Goal: Transaction & Acquisition: Purchase product/service

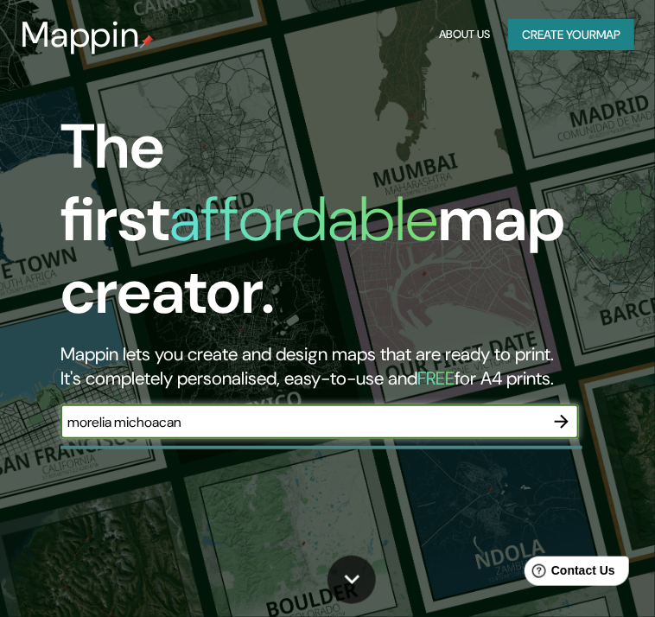
type input "morelia michoacan"
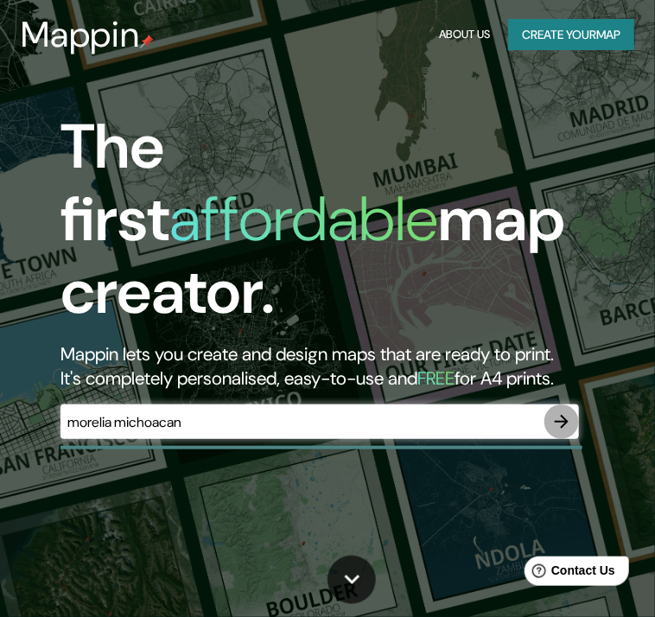
click at [567, 412] on icon "button" at bounding box center [562, 422] width 21 height 21
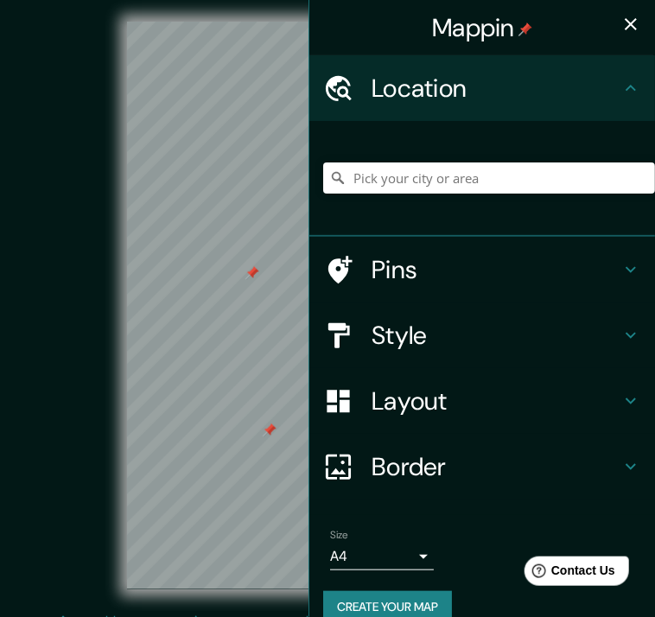
click at [271, 437] on div at bounding box center [270, 431] width 14 height 14
click at [258, 280] on div at bounding box center [259, 273] width 14 height 14
click at [253, 278] on div at bounding box center [253, 273] width 14 height 14
click at [401, 182] on input "Pick your city or area" at bounding box center [489, 178] width 332 height 31
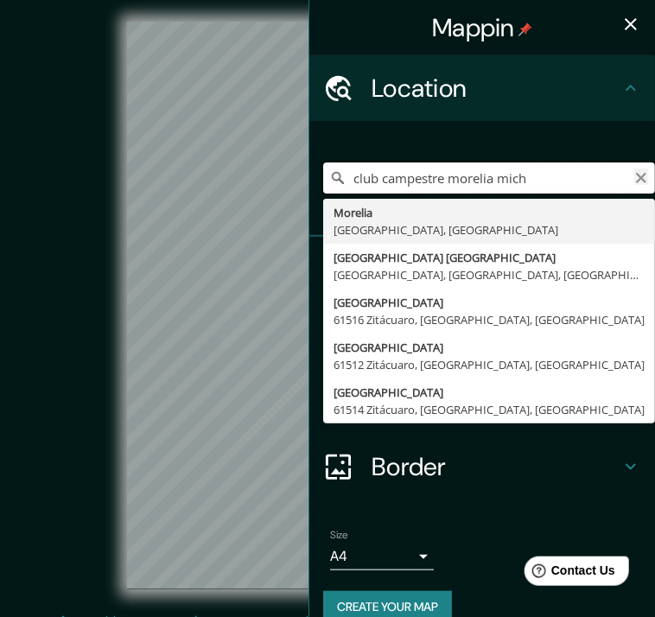
type input "club campestre morelia mich"
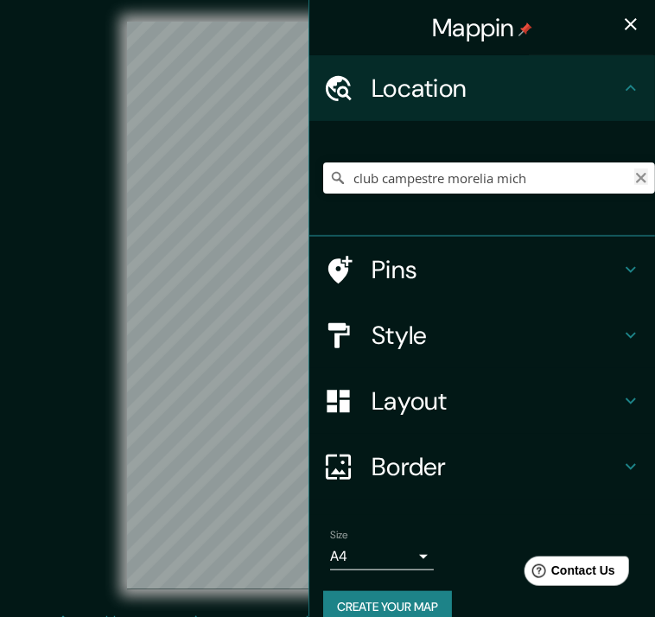
click at [635, 176] on icon "Clear" at bounding box center [642, 178] width 14 height 14
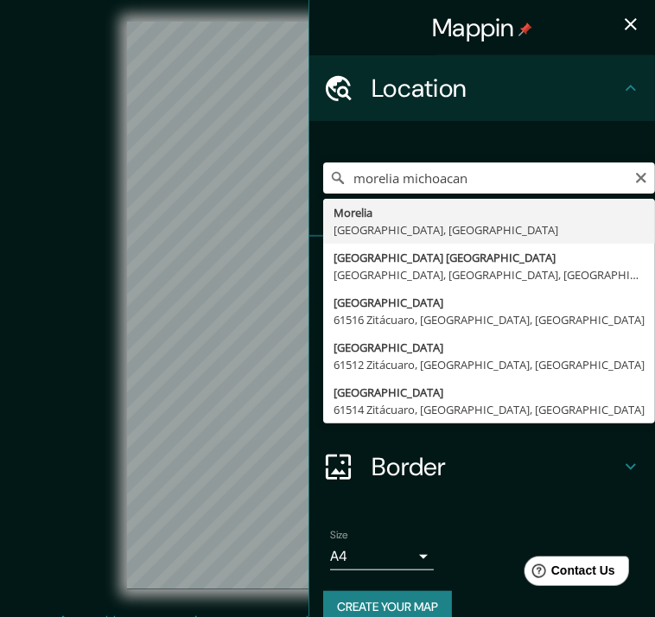
type input "[GEOGRAPHIC_DATA], [GEOGRAPHIC_DATA], [GEOGRAPHIC_DATA]"
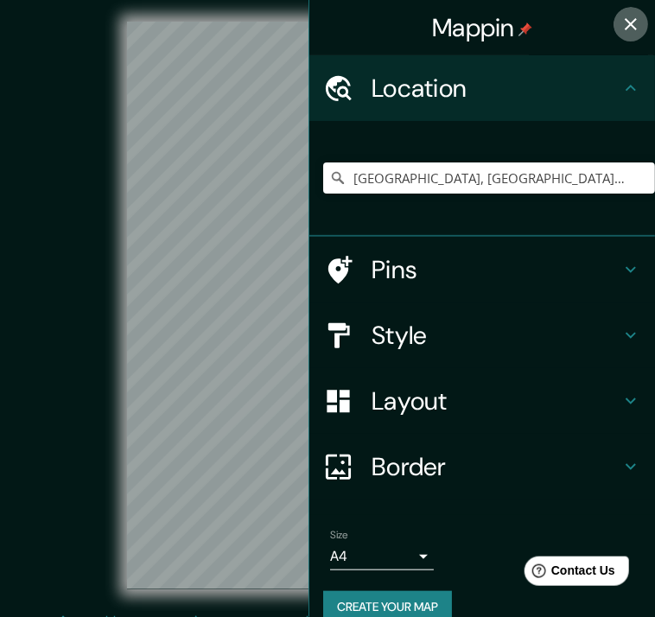
click at [626, 27] on icon "button" at bounding box center [631, 24] width 21 height 21
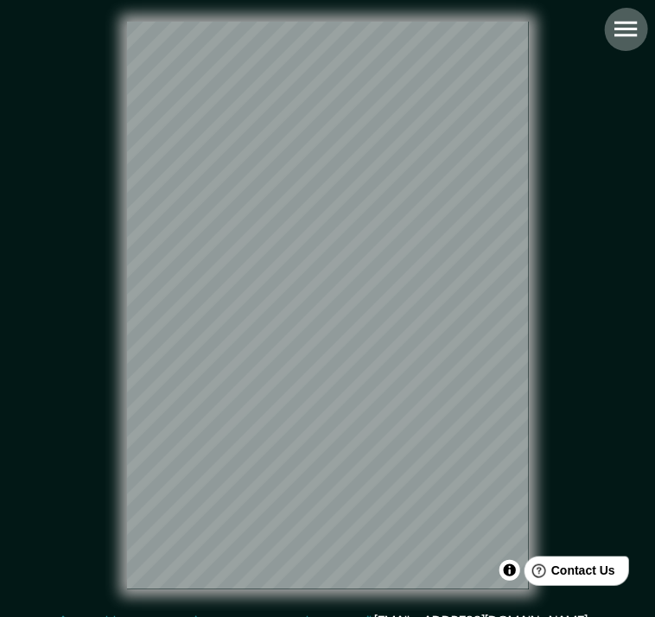
click at [629, 21] on icon "button" at bounding box center [626, 29] width 30 height 30
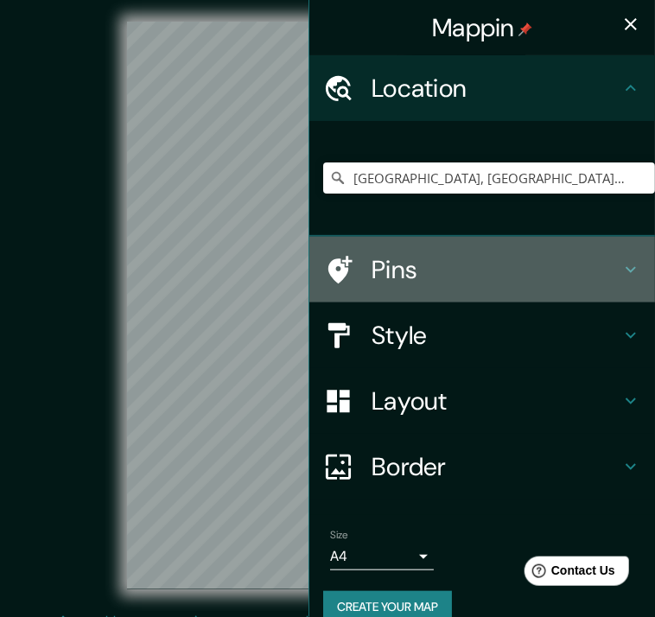
click at [336, 267] on icon at bounding box center [338, 270] width 30 height 30
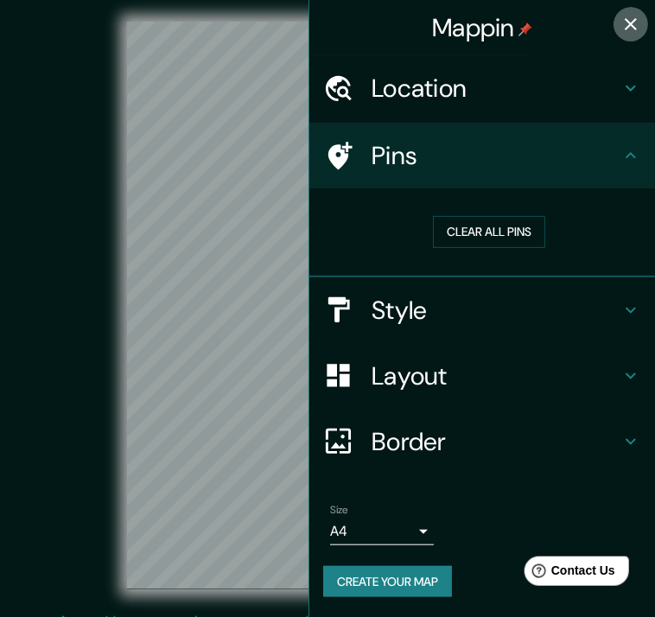
click at [630, 17] on icon "button" at bounding box center [631, 24] width 21 height 21
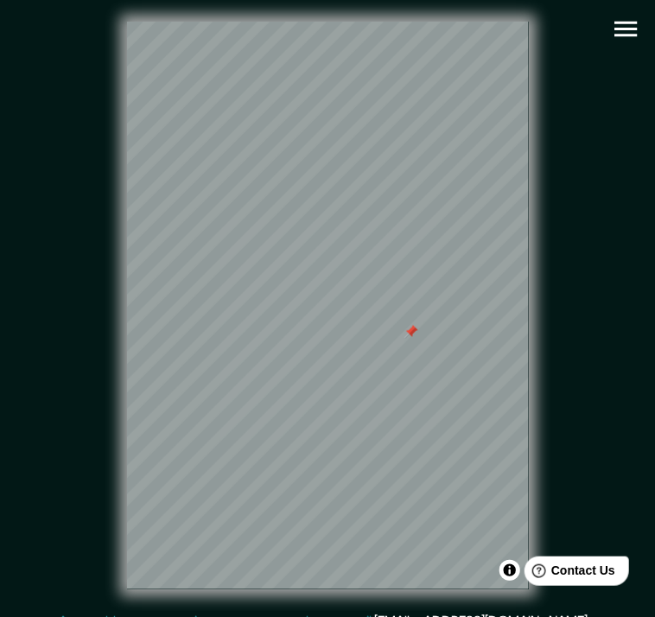
click at [630, 26] on icon "button" at bounding box center [626, 29] width 30 height 30
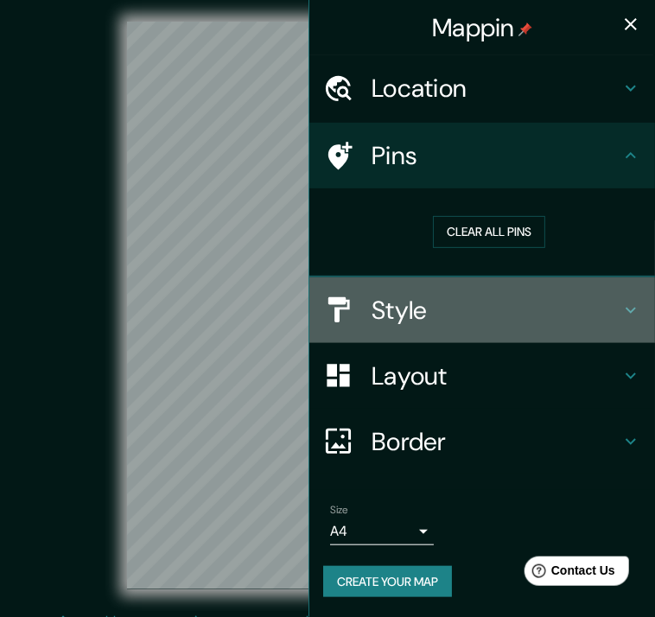
click at [637, 309] on icon at bounding box center [631, 310] width 21 height 21
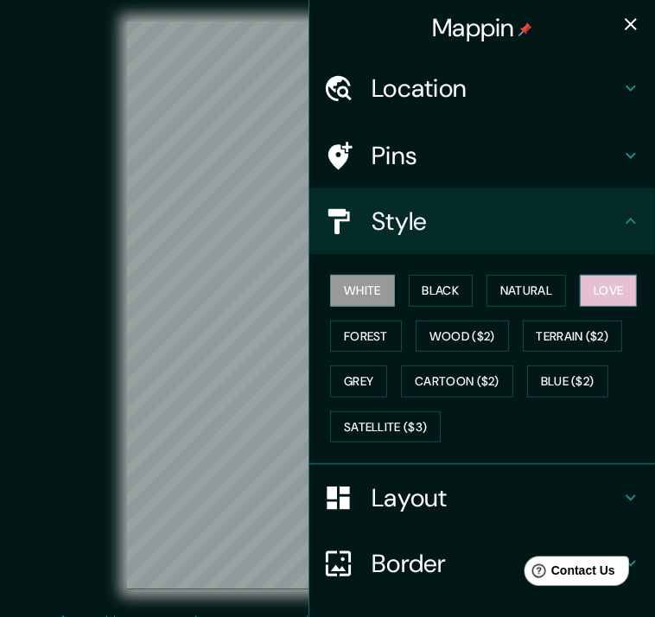
click at [600, 285] on button "Love" at bounding box center [608, 291] width 57 height 32
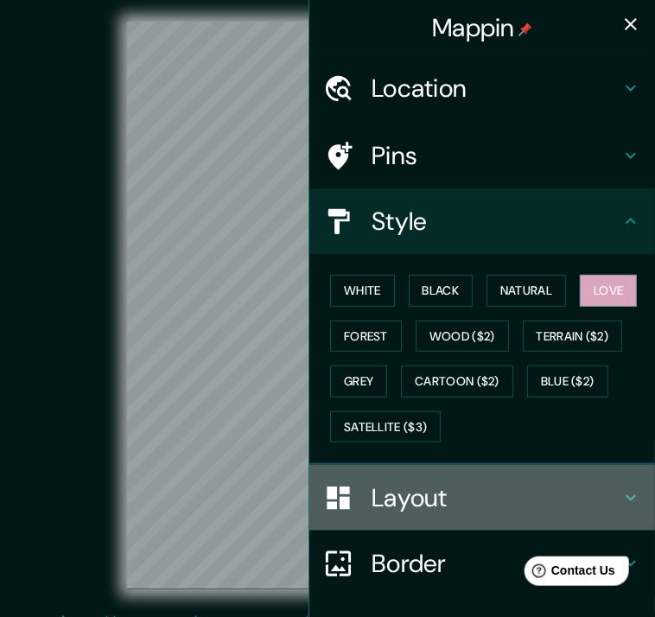
click at [602, 494] on h4 "Layout" at bounding box center [496, 498] width 249 height 31
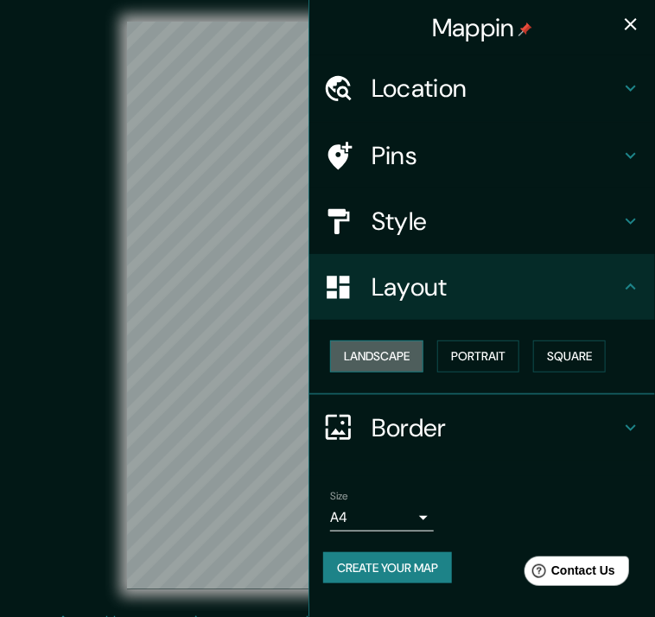
click at [382, 357] on button "Landscape" at bounding box center [376, 357] width 93 height 32
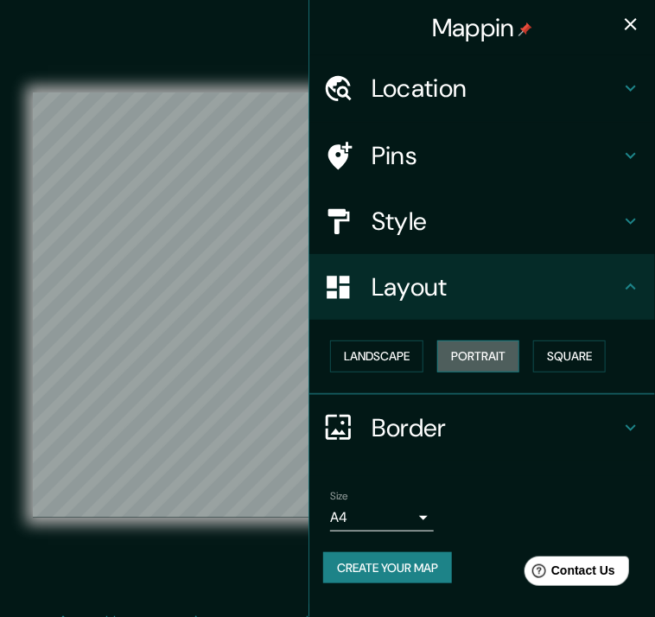
click at [494, 361] on button "Portrait" at bounding box center [479, 357] width 82 height 32
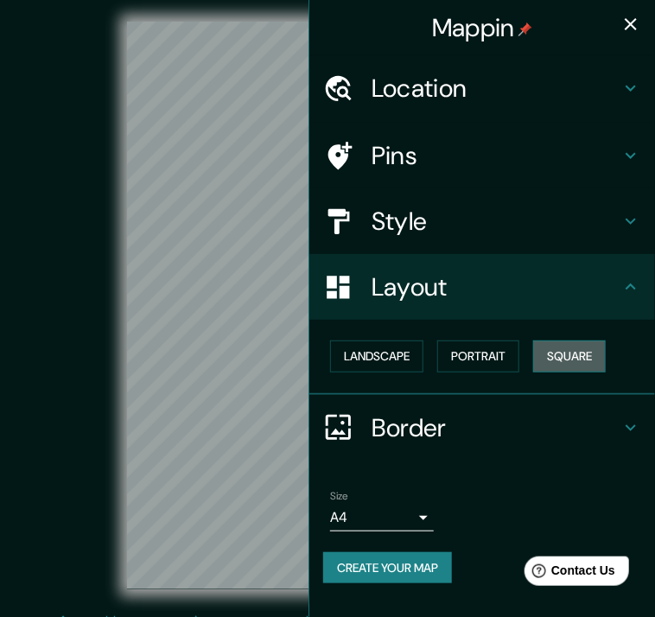
click at [586, 352] on button "Square" at bounding box center [570, 357] width 73 height 32
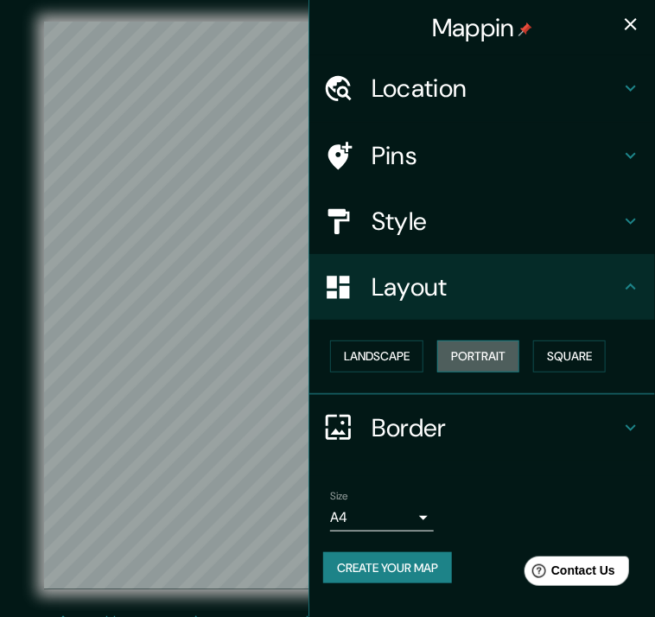
click at [502, 352] on button "Portrait" at bounding box center [479, 357] width 82 height 32
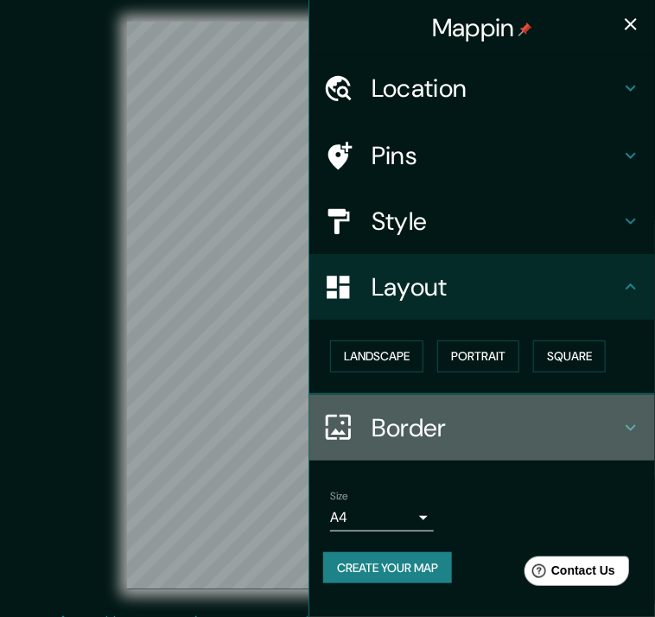
click at [477, 422] on h4 "Border" at bounding box center [496, 427] width 249 height 31
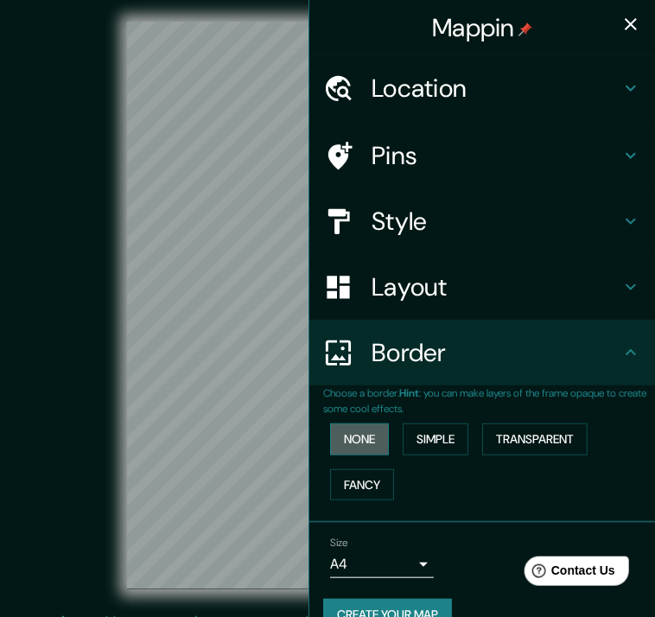
click at [355, 428] on button "None" at bounding box center [359, 440] width 59 height 32
click at [418, 434] on button "Simple" at bounding box center [436, 440] width 66 height 32
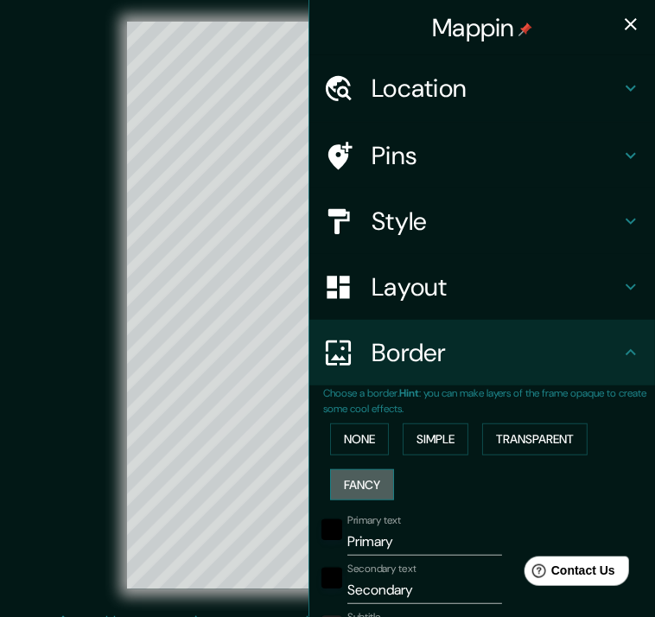
click at [356, 485] on button "Fancy" at bounding box center [362, 486] width 64 height 32
type input "37"
type input "19"
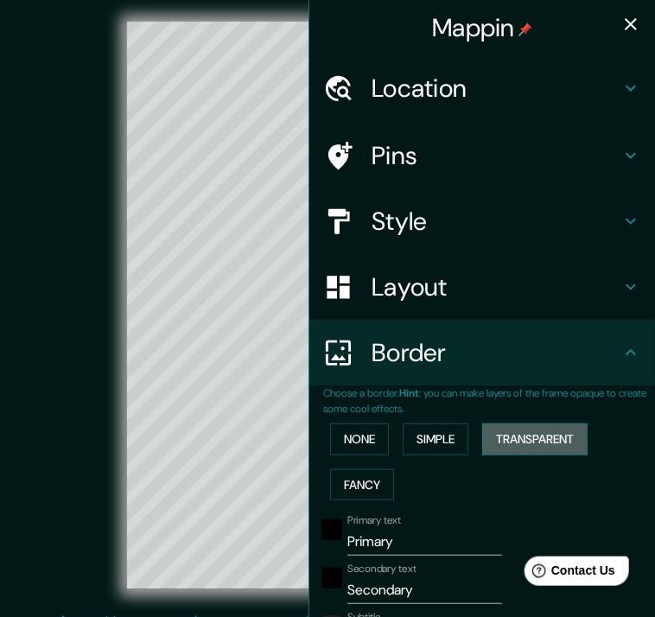
click at [524, 433] on button "Transparent" at bounding box center [535, 440] width 105 height 32
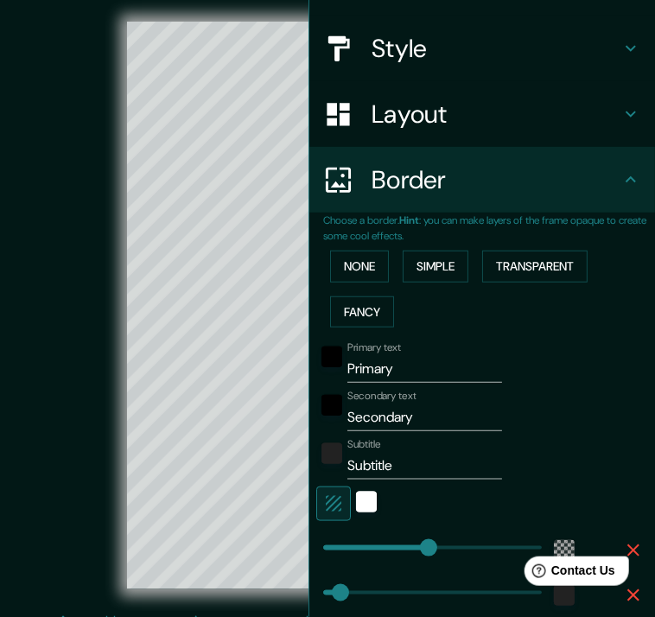
scroll to position [178, 0]
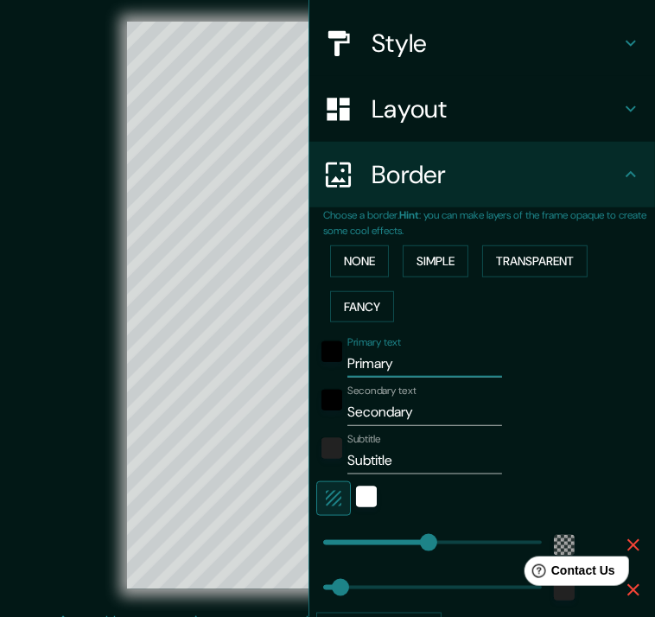
click at [410, 367] on input "Primary" at bounding box center [425, 364] width 155 height 28
type input "c"
type input "223"
type input "37"
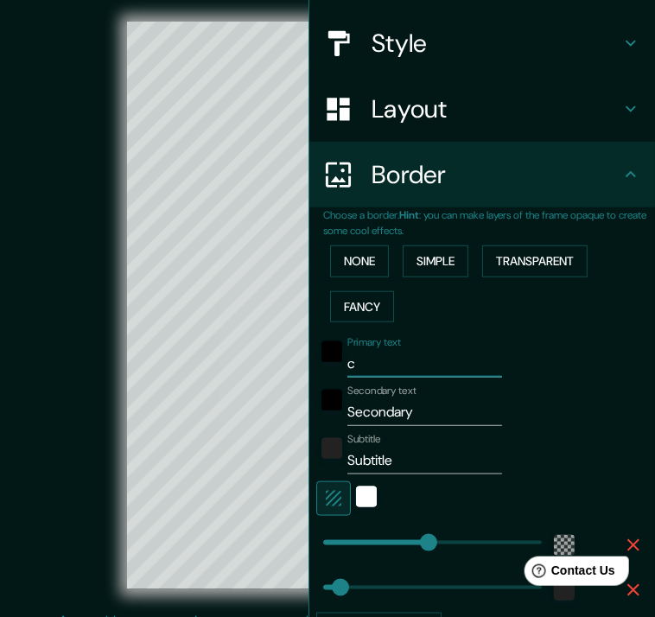
type input "cl"
type input "223"
type input "37"
type input "clu"
type input "223"
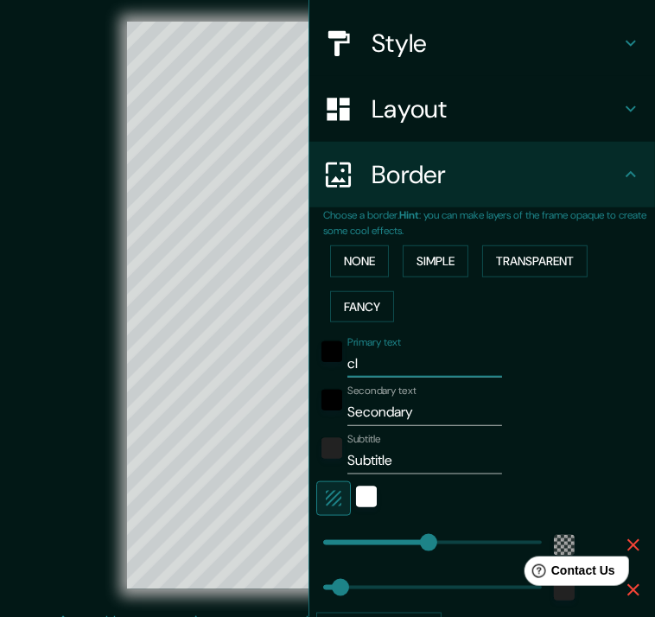
type input "37"
type input "club"
type input "223"
type input "37"
type input "club"
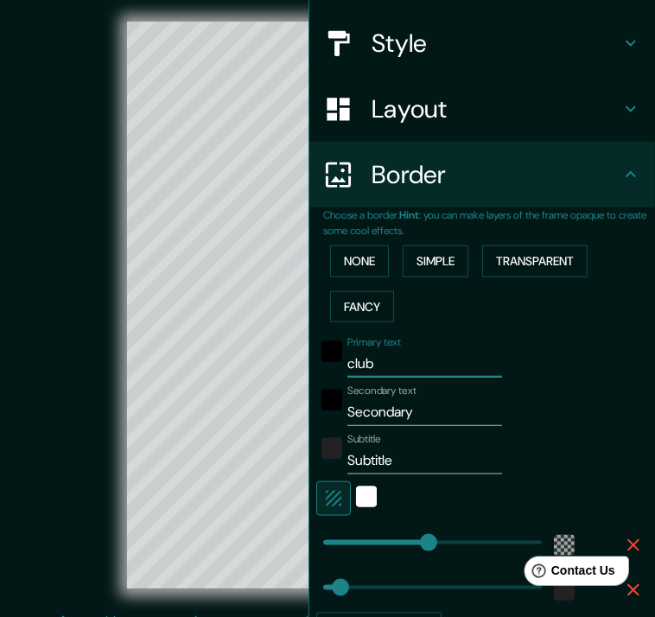
type input "223"
type input "37"
type input "club c"
type input "223"
type input "37"
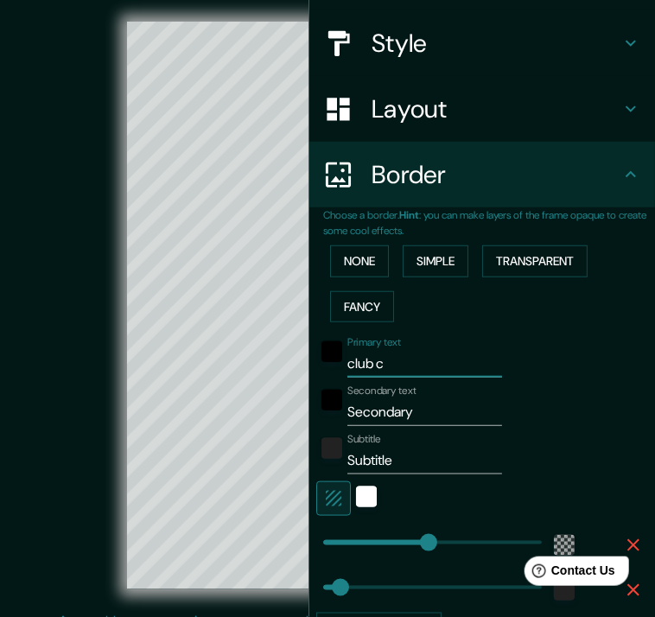
type input "club ca"
type input "223"
type input "37"
type input "club cam"
type input "223"
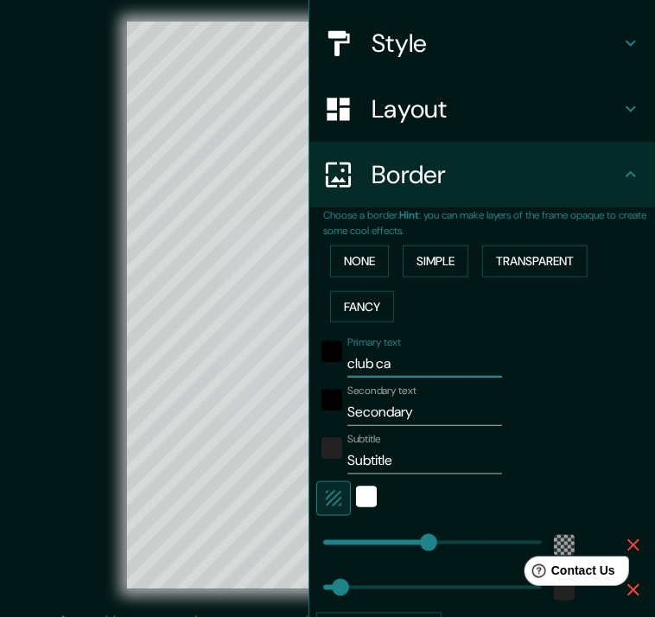
type input "37"
type input "club camp"
type input "223"
type input "37"
type input "club campe"
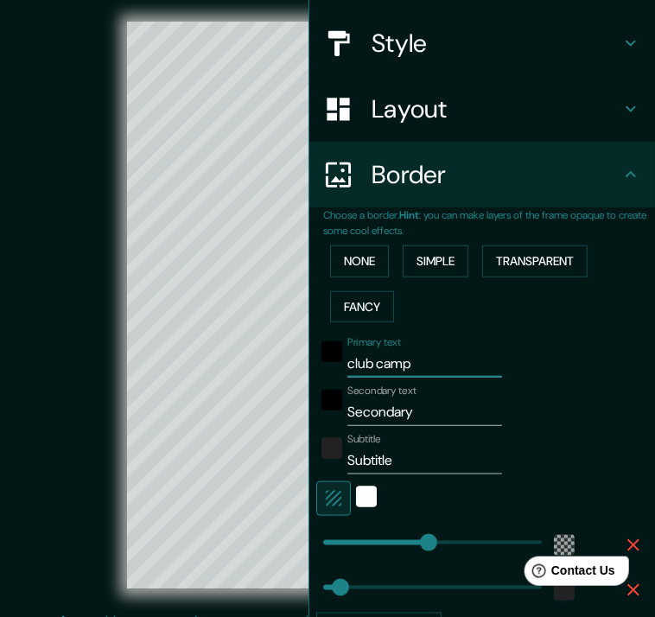
type input "223"
type input "37"
type input "club campes"
type input "223"
type input "37"
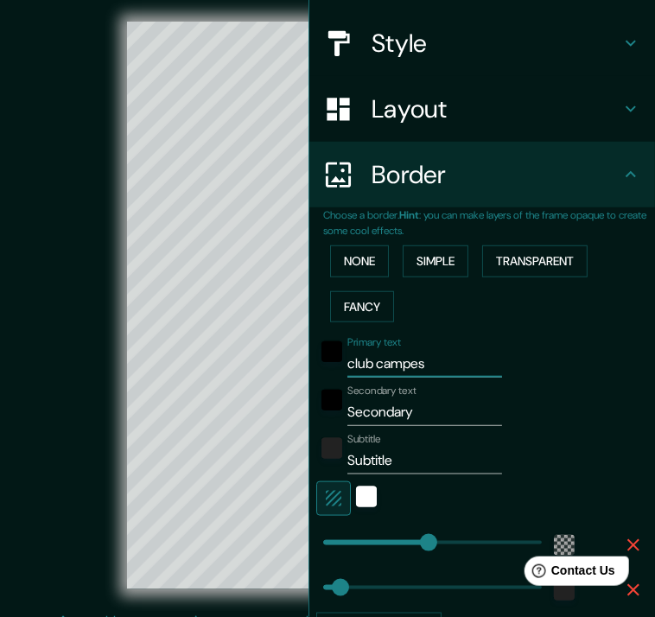
type input "club campest"
type input "223"
type input "37"
type input "club campestr"
type input "223"
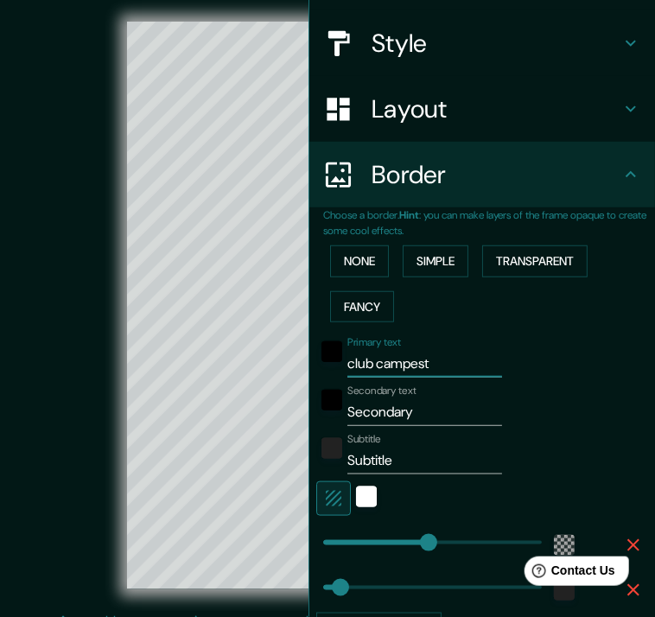
type input "37"
type input "club campest"
type input "223"
type input "37"
type input "club campes"
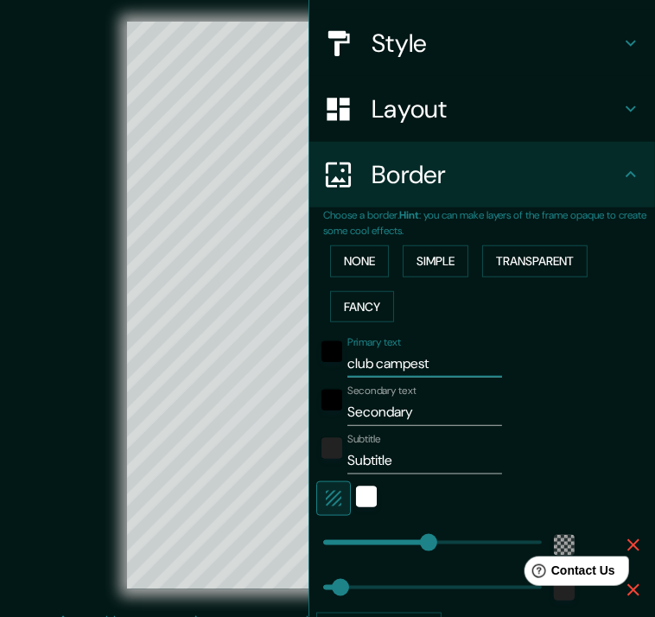
type input "223"
type input "37"
type input "club campe"
type input "223"
type input "37"
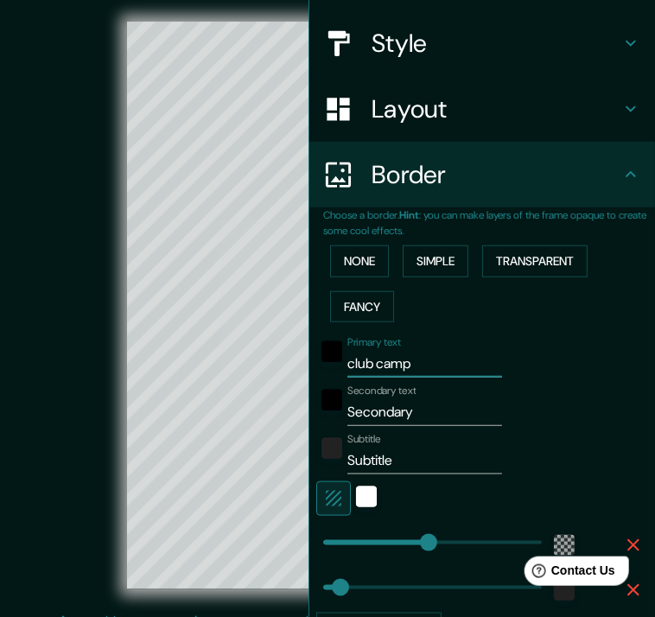
type input "club cam"
type input "223"
type input "37"
type input "club ca"
type input "223"
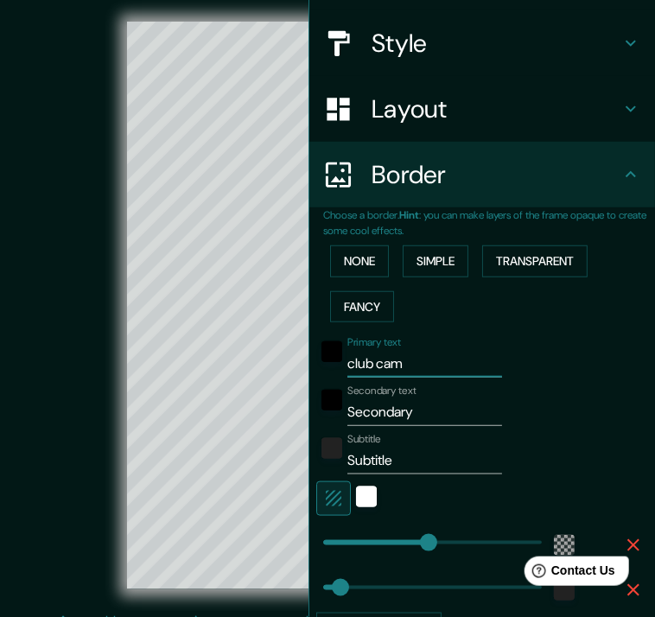
type input "37"
type input "club c"
type input "223"
type input "37"
type input "club ca"
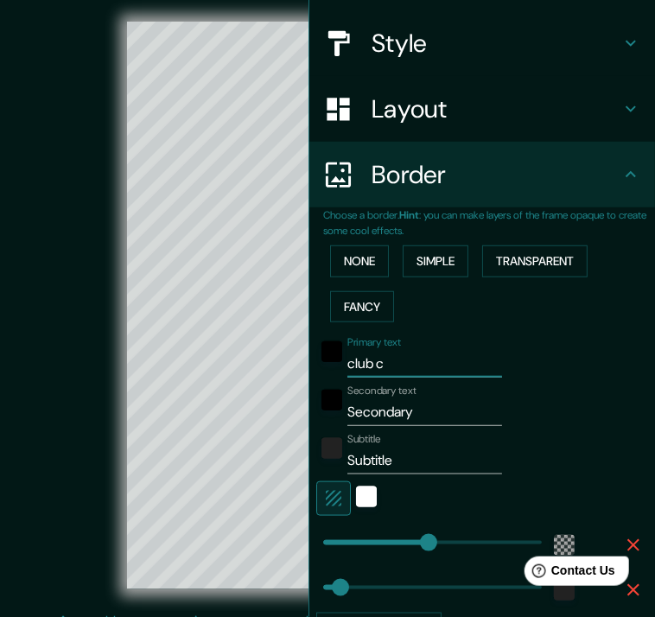
type input "223"
type input "37"
type input "club cam"
type input "223"
type input "37"
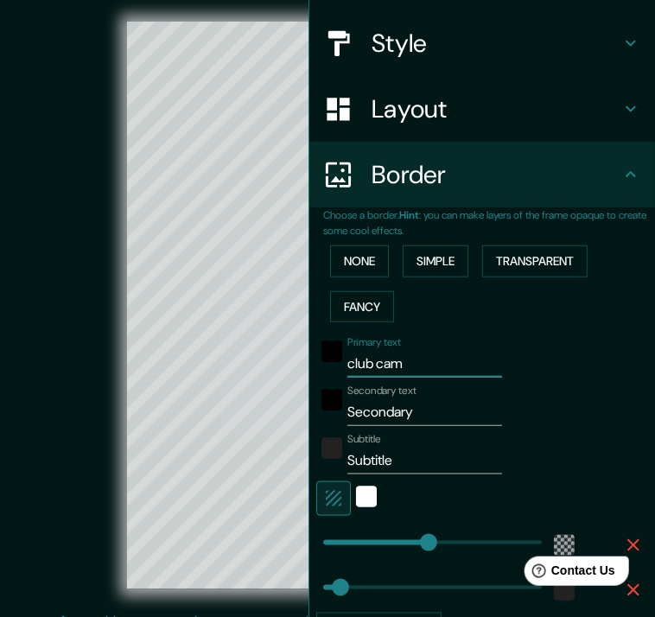
type input "club camp"
type input "223"
type input "37"
type input "club campe"
type input "223"
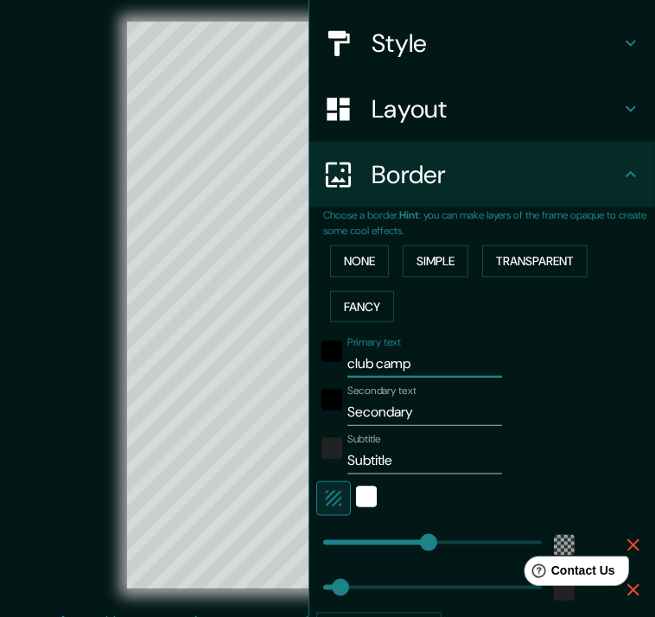
type input "37"
type input "club campes"
type input "223"
type input "37"
type input "club campest"
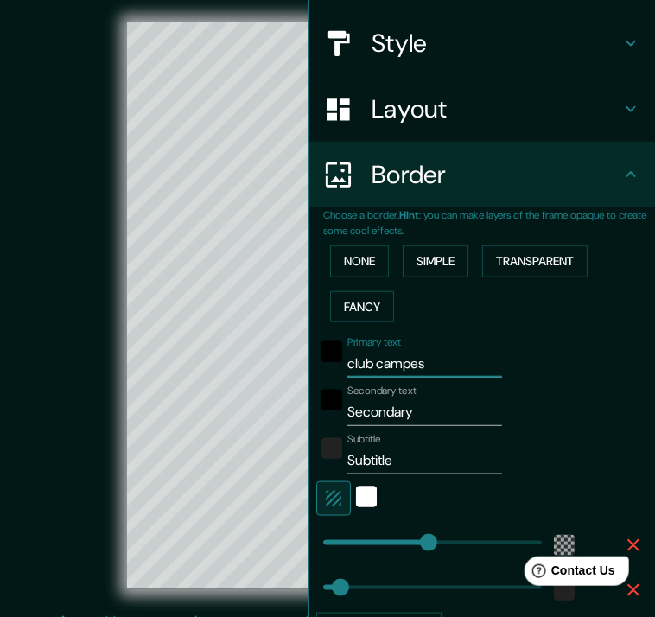
type input "223"
type input "37"
type input "club campestr"
type input "223"
type input "37"
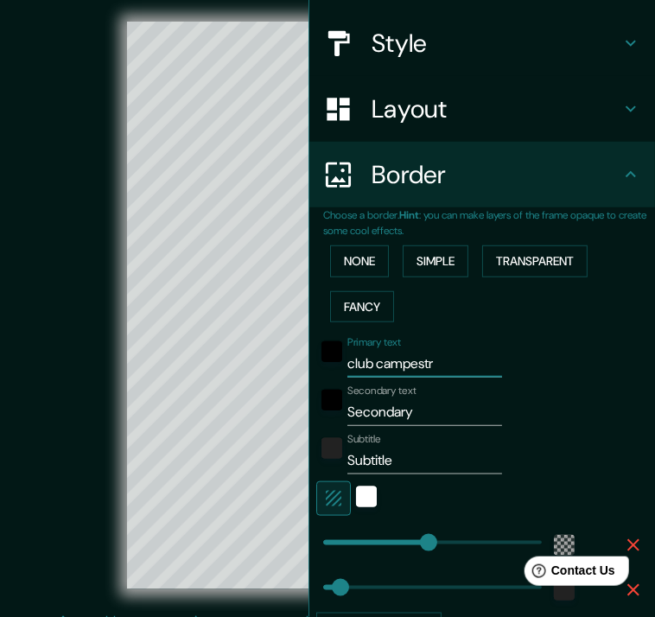
type input "club campest"
type input "223"
type input "37"
type input "club campe"
type input "223"
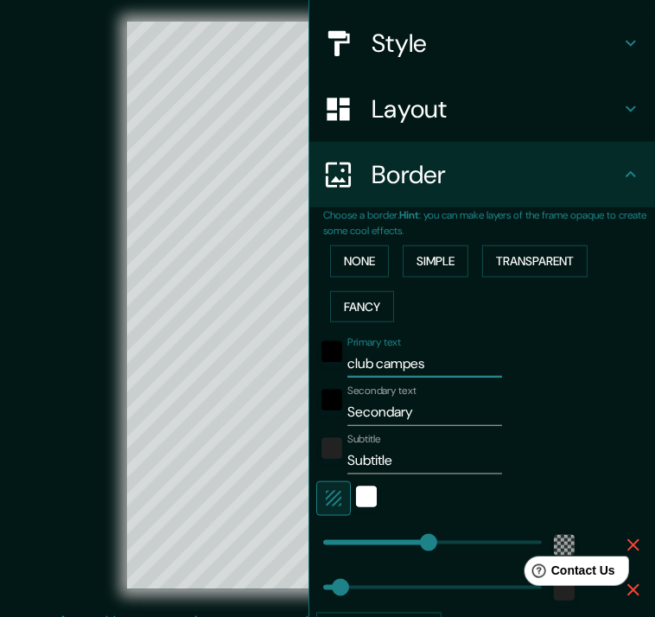
type input "37"
type input "club c"
type input "223"
type input "37"
type input "clu"
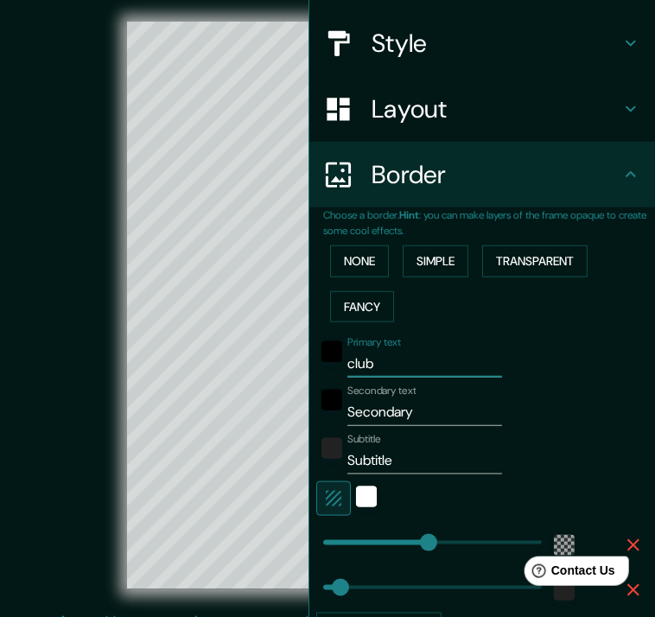
type input "223"
type input "37"
type input "cl"
type input "223"
type input "37"
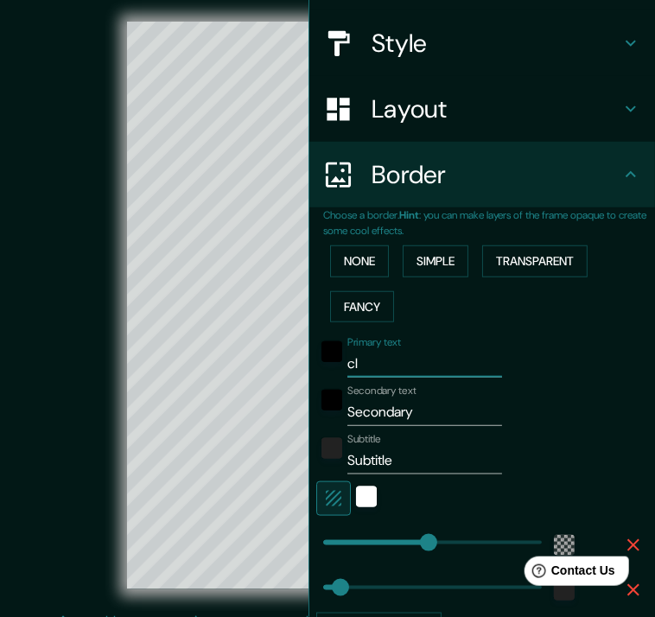
type input "c"
type input "223"
type input "37"
type input "223"
type input "37"
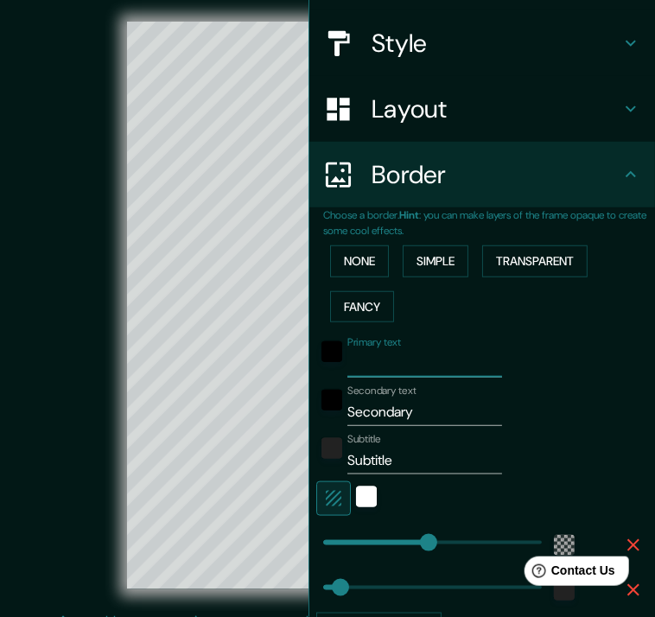
type input "c"
type input "223"
type input "37"
type input "ca"
type input "223"
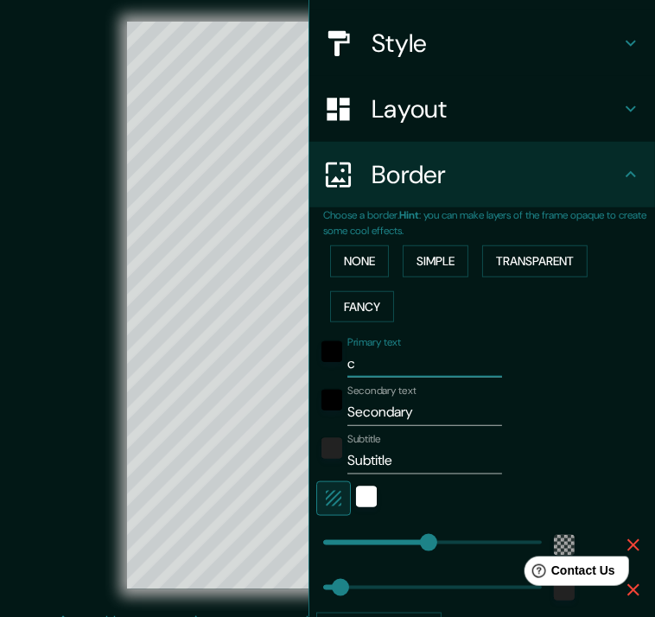
type input "37"
type input "cam"
type input "223"
type input "37"
type input "camp"
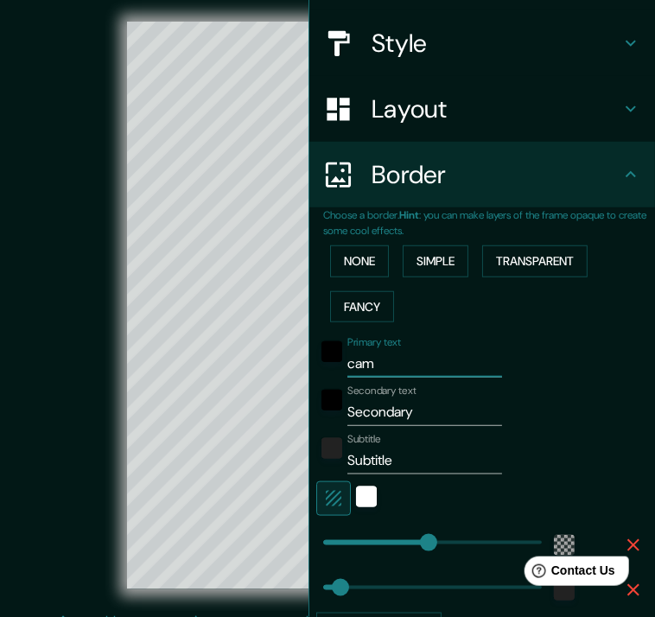
type input "223"
type input "37"
type input "campe"
type input "223"
type input "37"
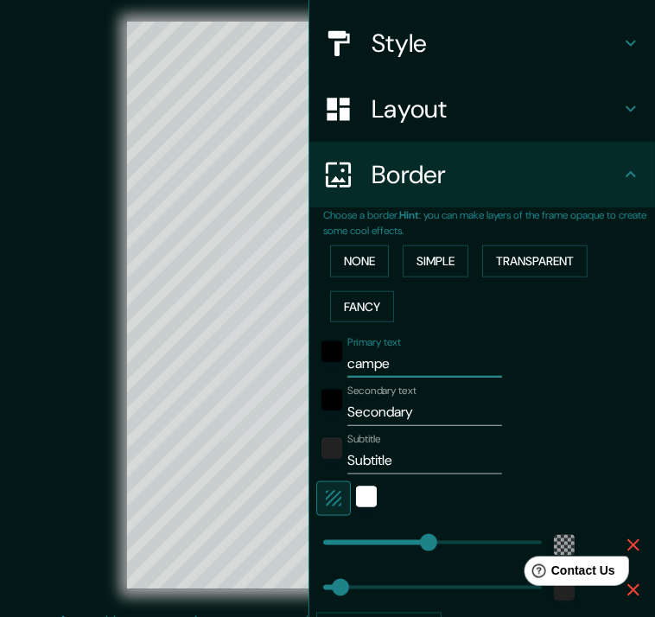
type input "campes"
type input "223"
type input "37"
type input "campest"
type input "223"
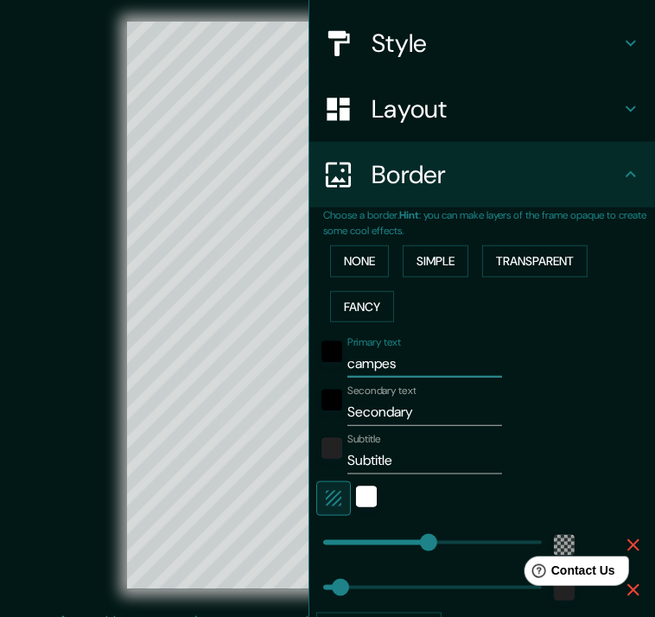
type input "37"
type input "campestr"
type input "223"
type input "37"
type input "campestre"
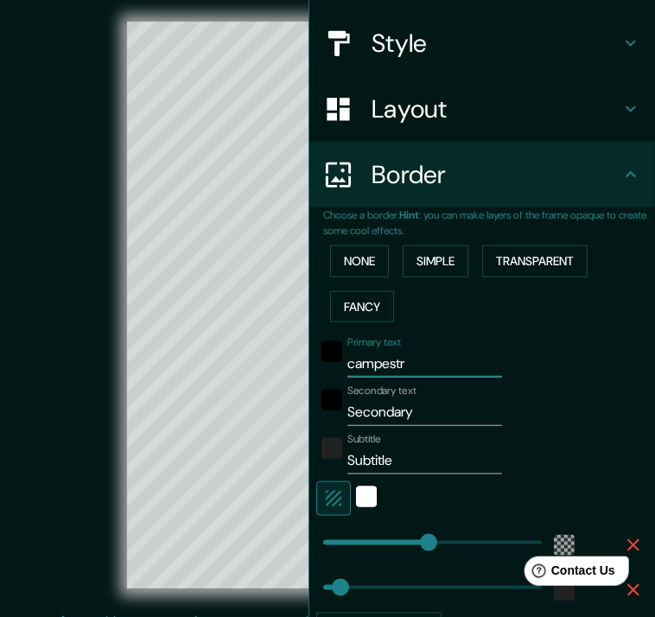
type input "223"
type input "37"
type input "campestre"
type input "223"
type input "37"
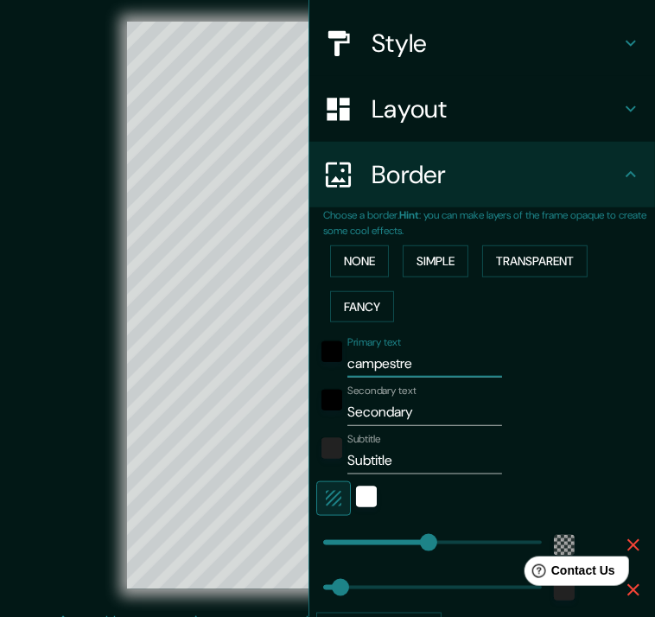
type input "campestre"
click at [418, 419] on input "Secondary" at bounding box center [425, 413] width 155 height 28
type input "m"
type input "223"
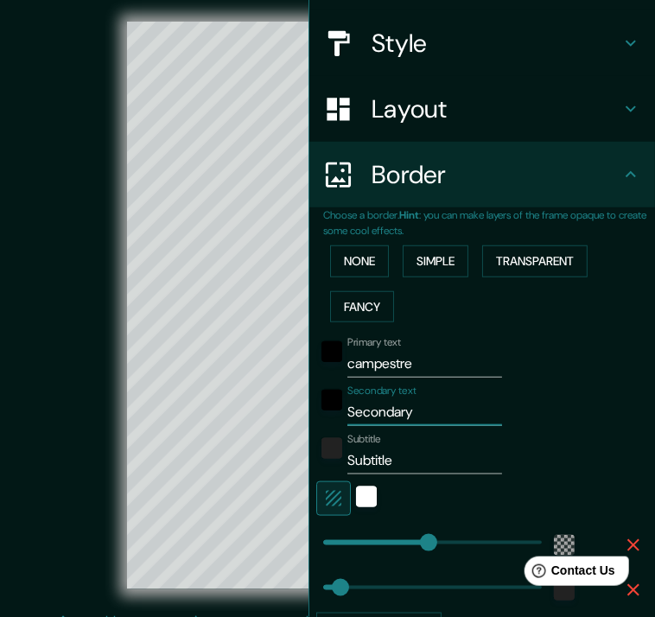
type input "37"
type input "mo"
type input "223"
type input "37"
type input "mor"
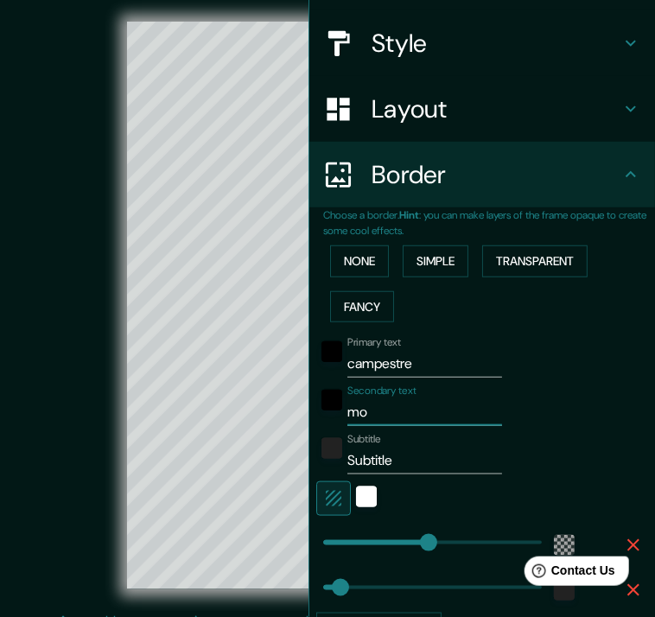
type input "223"
type input "37"
type input "more"
type input "223"
type input "37"
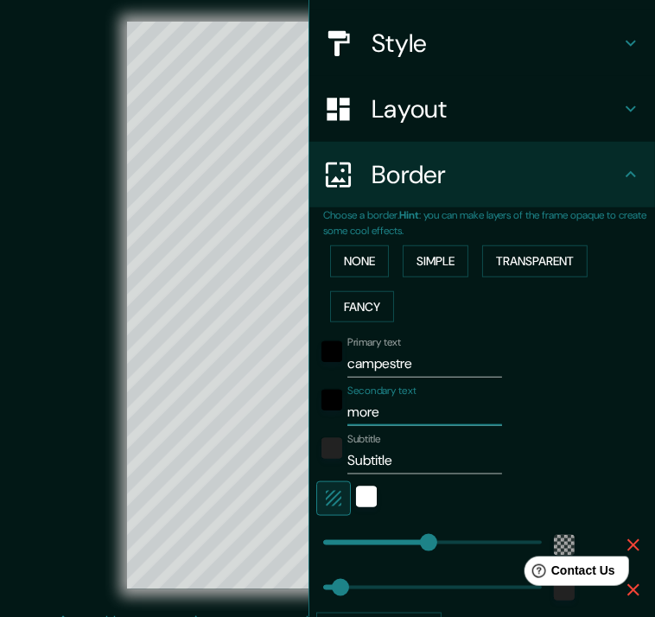
type input "[PERSON_NAME]"
type input "223"
type input "37"
type input "moreli"
type input "223"
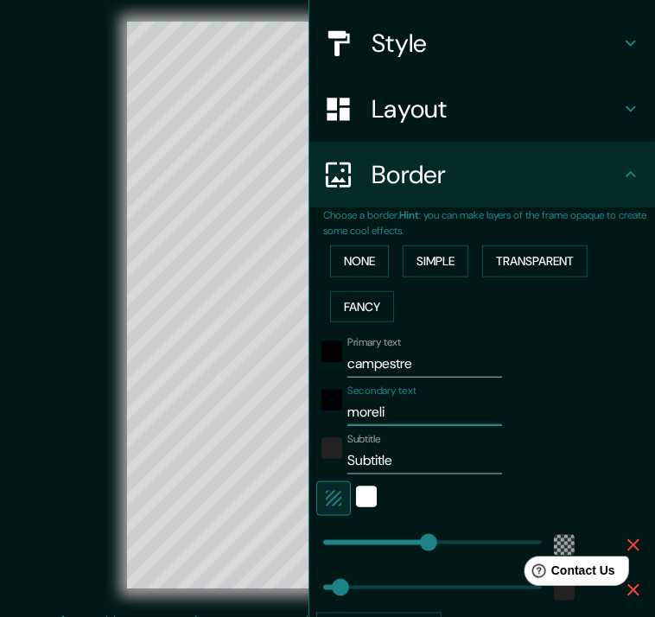
type input "37"
type input "morelia"
type input "223"
type input "37"
type input "morelia"
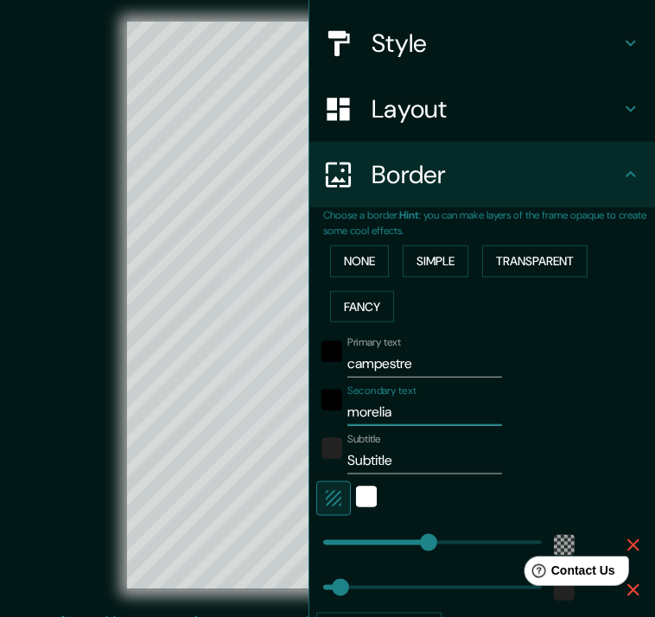
type input "223"
type input "37"
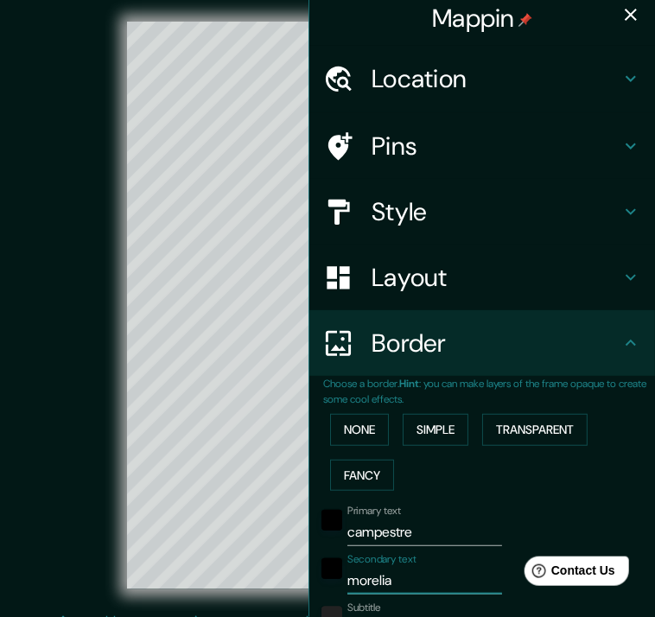
scroll to position [0, 0]
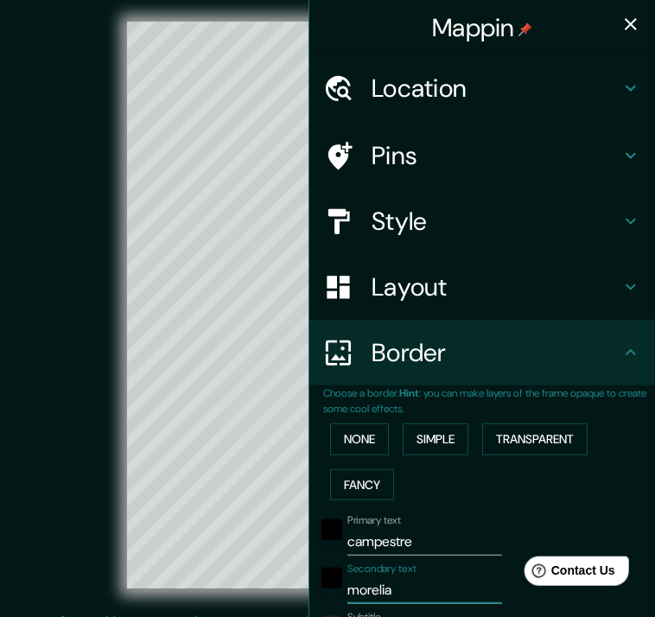
type input "morelia"
click at [625, 27] on icon "button" at bounding box center [631, 24] width 12 height 12
type input "223"
type input "37"
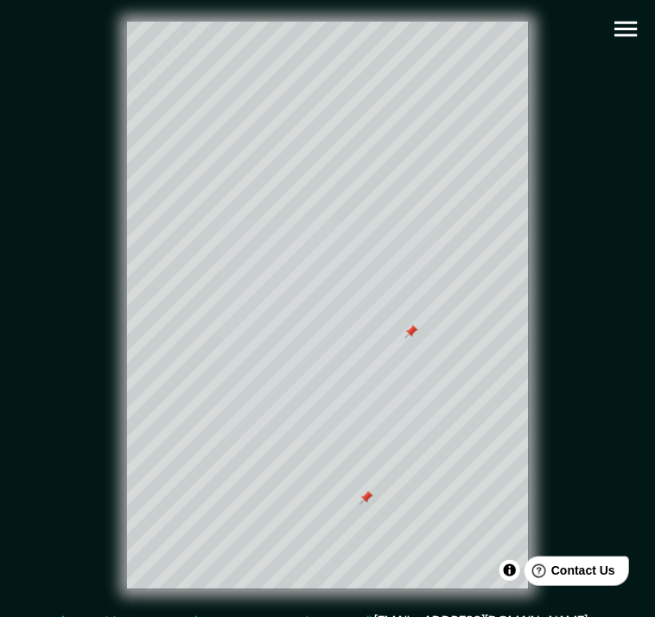
type input "morelia"
type input "223"
type input "37"
click at [367, 502] on div at bounding box center [367, 498] width 14 height 14
click at [624, 31] on icon "button" at bounding box center [626, 29] width 30 height 30
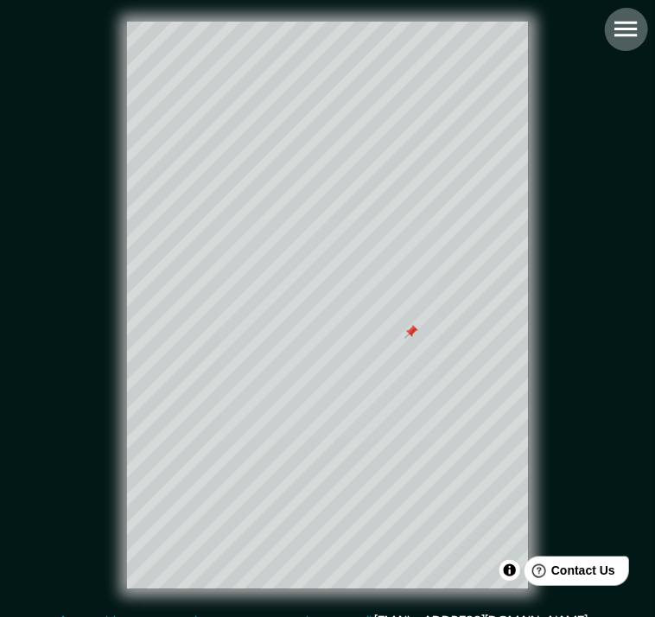
type input "223"
type input "37"
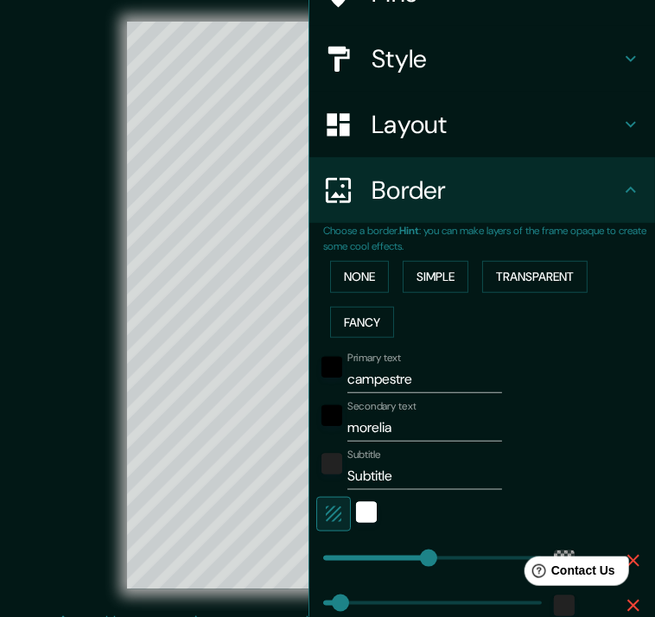
scroll to position [179, 0]
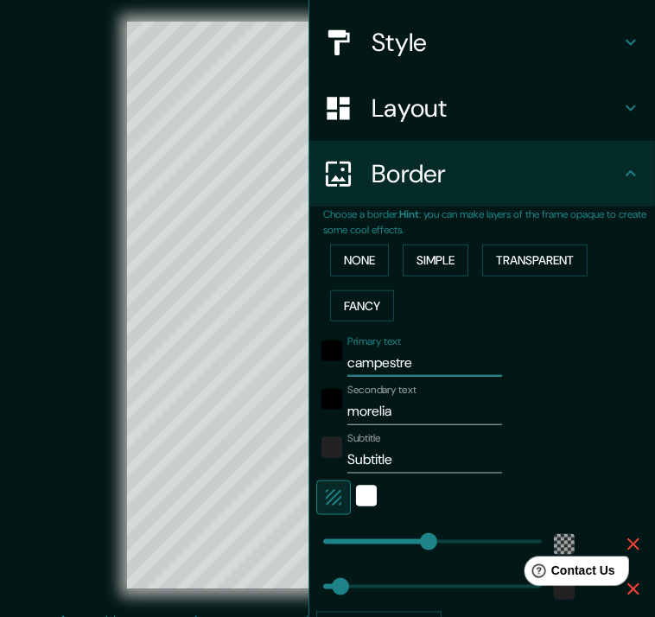
click at [417, 374] on input "campestre" at bounding box center [425, 363] width 155 height 28
type input "campestrec"
type input "223"
type input "37"
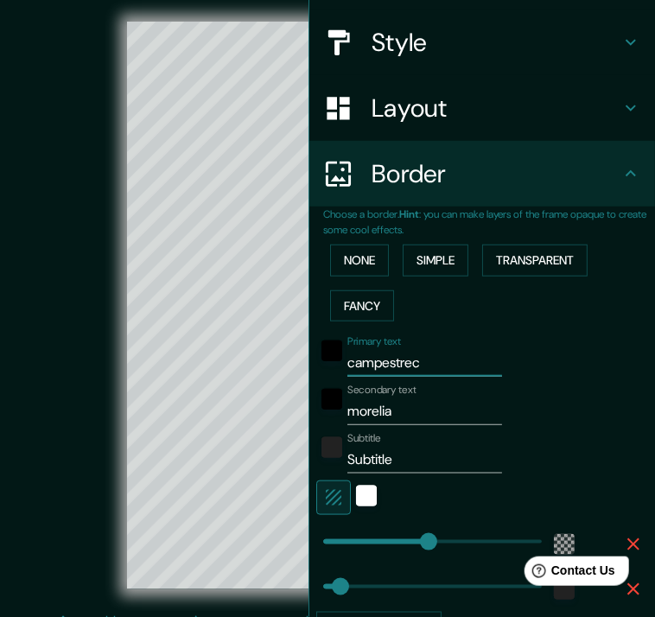
type input "campestrec¿"
type input "223"
type input "37"
type input "campestrec"
type input "223"
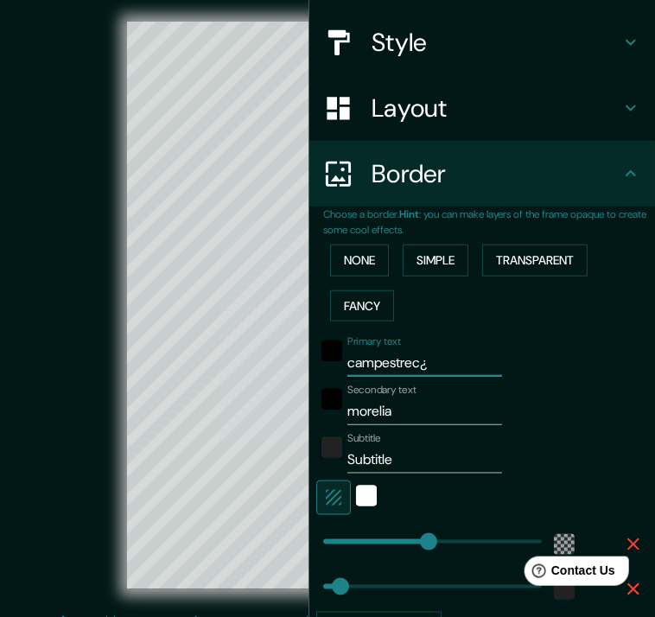
type input "37"
type input "camp"
type input "223"
type input "37"
type input "c"
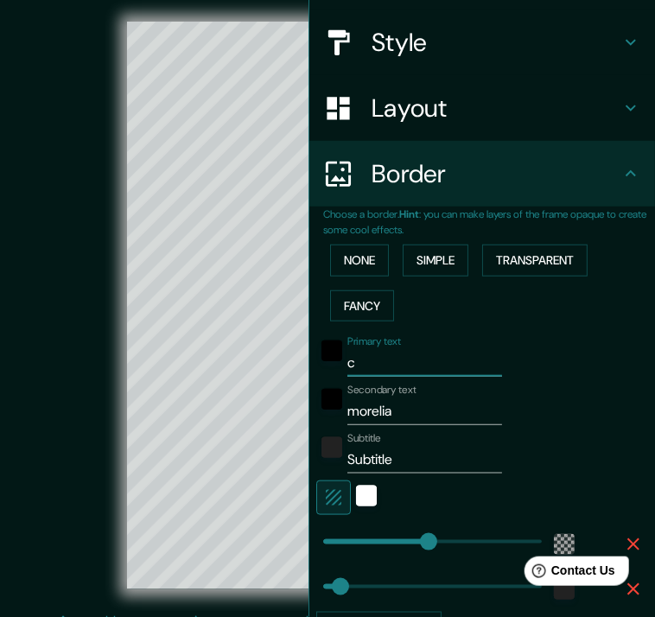
type input "223"
type input "37"
type input "C"
type input "223"
type input "37"
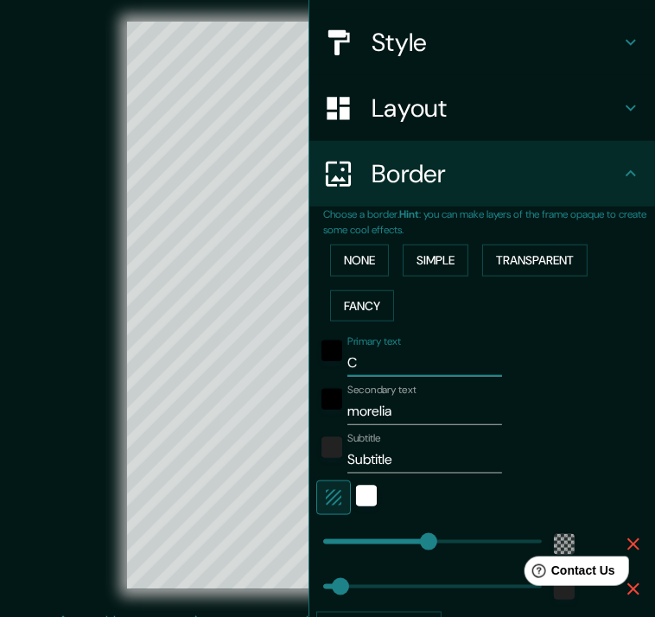
type input "CL"
type input "223"
type input "37"
type input "CLU"
type input "223"
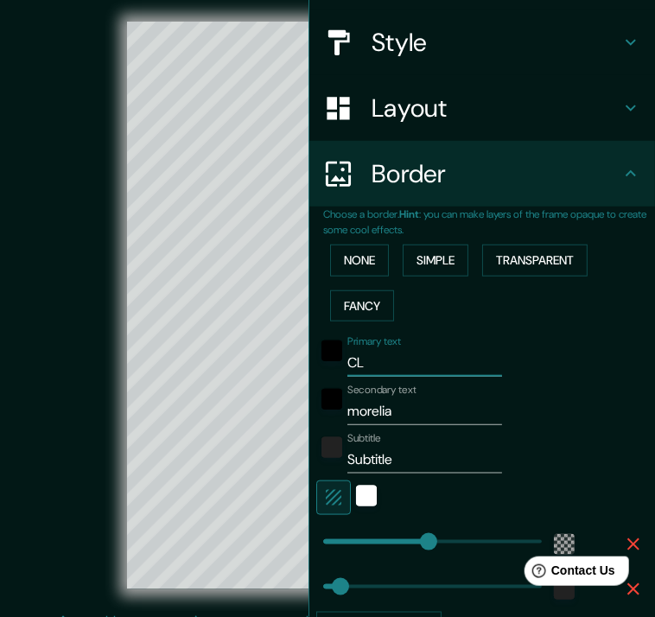
type input "37"
type input "CLUB"
type input "223"
type input "37"
type input "CLUB"
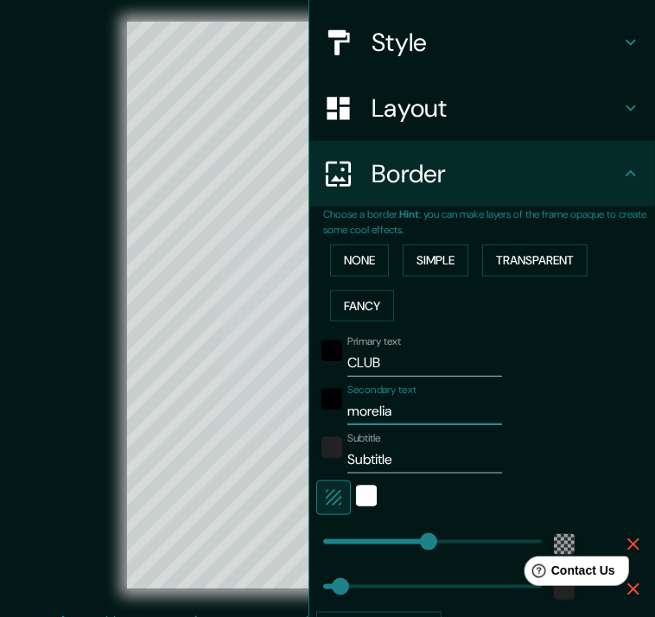
click at [385, 412] on input "morelia" at bounding box center [425, 412] width 155 height 28
drag, startPoint x: 391, startPoint y: 408, endPoint x: 329, endPoint y: 415, distance: 62.6
click at [329, 415] on div "Secondary text morelia" at bounding box center [485, 405] width 339 height 42
type input "223"
type input "37"
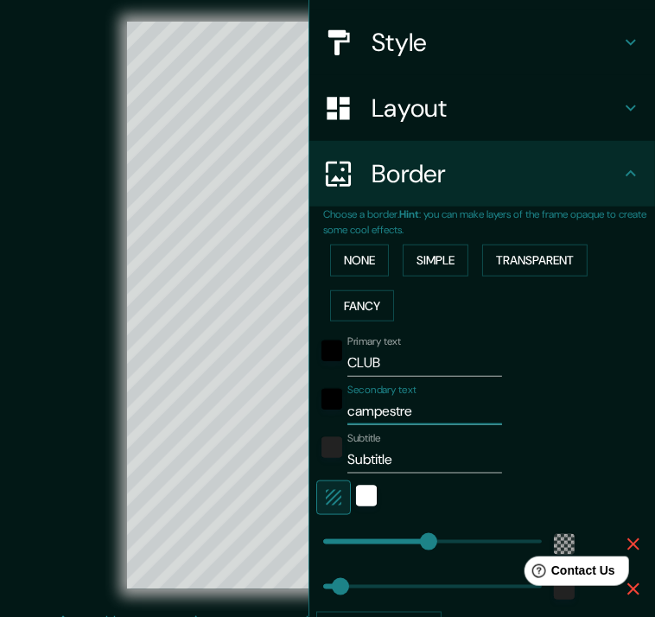
click at [391, 456] on input "Subtitle" at bounding box center [425, 460] width 155 height 28
click at [356, 494] on div "white" at bounding box center [366, 496] width 21 height 21
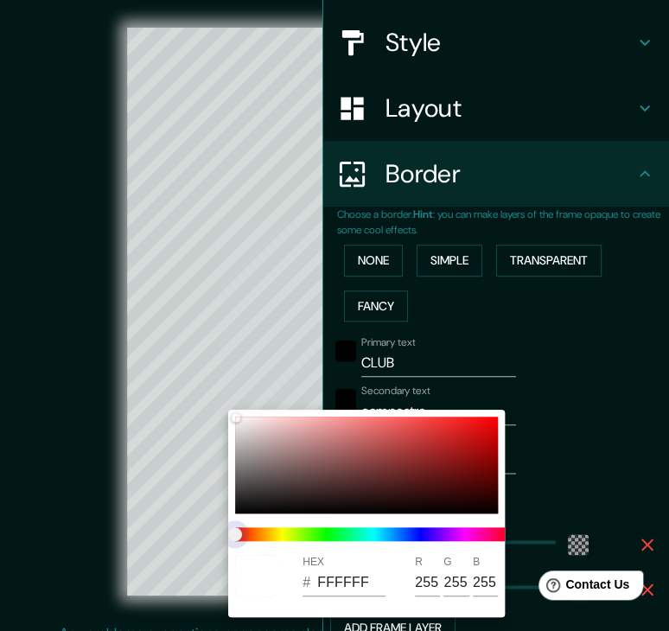
click at [465, 530] on span at bounding box center [373, 534] width 277 height 14
click at [471, 534] on span at bounding box center [373, 534] width 277 height 14
drag, startPoint x: 232, startPoint y: 536, endPoint x: 282, endPoint y: 439, distance: 109.1
click at [282, 439] on div "HEX # FFFFFF R 255 G 255 B 255" at bounding box center [366, 514] width 277 height 208
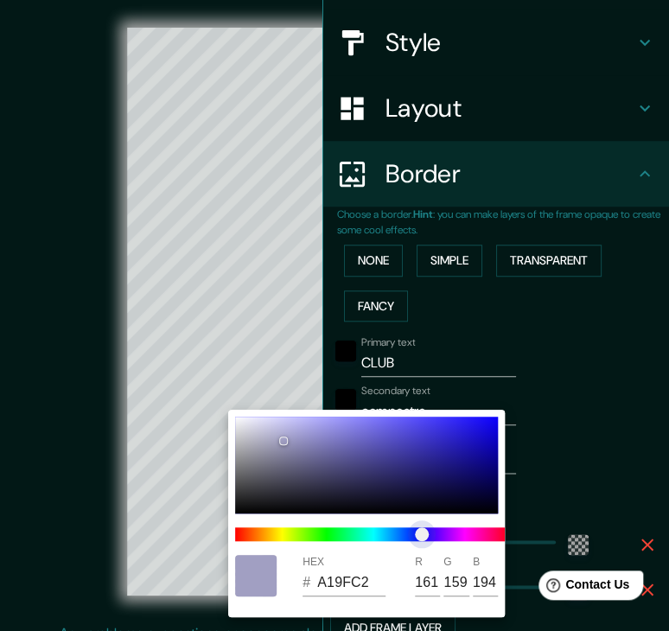
click at [422, 534] on span at bounding box center [373, 534] width 277 height 14
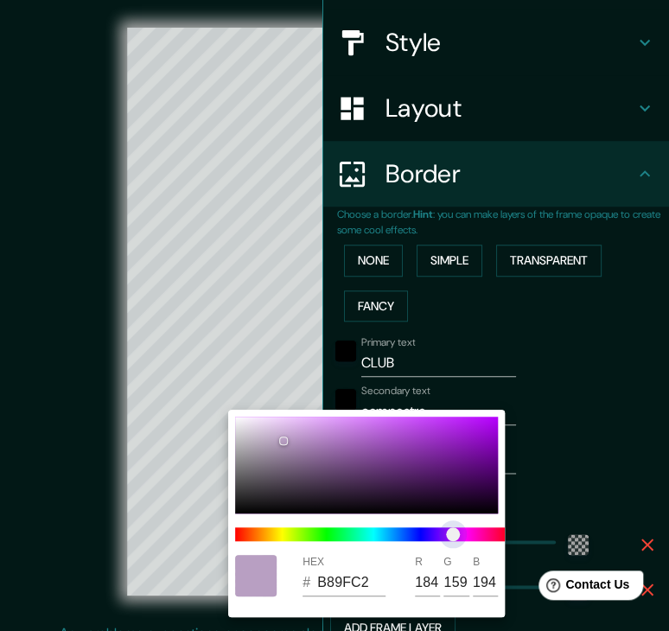
click at [453, 534] on span at bounding box center [373, 534] width 277 height 14
click at [460, 530] on span "color slider" at bounding box center [453, 534] width 14 height 14
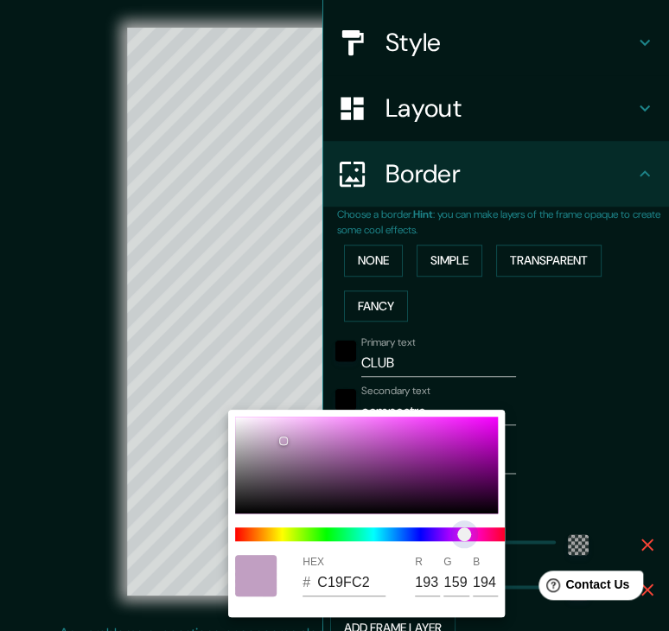
click at [464, 530] on span "color slider" at bounding box center [464, 534] width 14 height 14
click at [279, 426] on div at bounding box center [366, 465] width 263 height 97
click at [279, 426] on div at bounding box center [281, 427] width 7 height 7
click at [261, 421] on div at bounding box center [366, 465] width 263 height 97
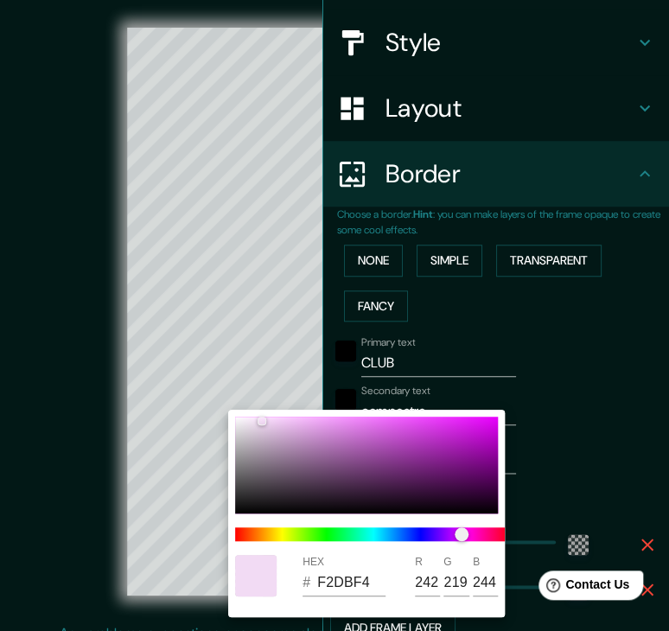
click at [549, 431] on div at bounding box center [334, 315] width 669 height 631
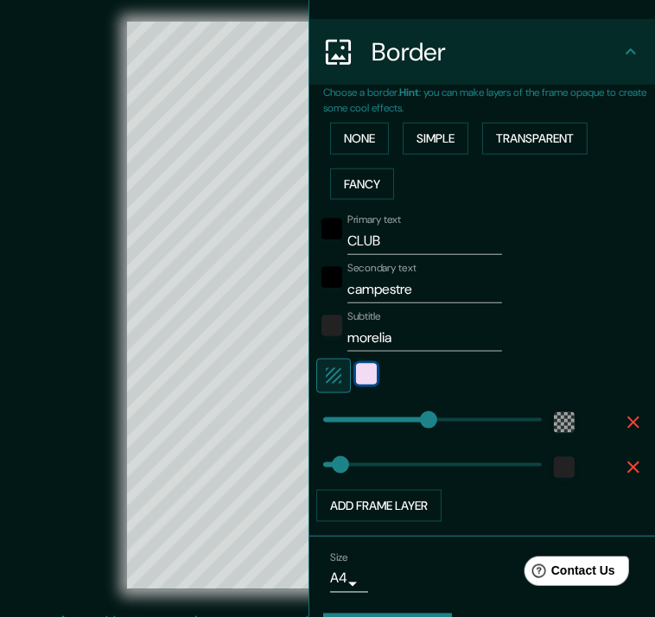
scroll to position [360, 0]
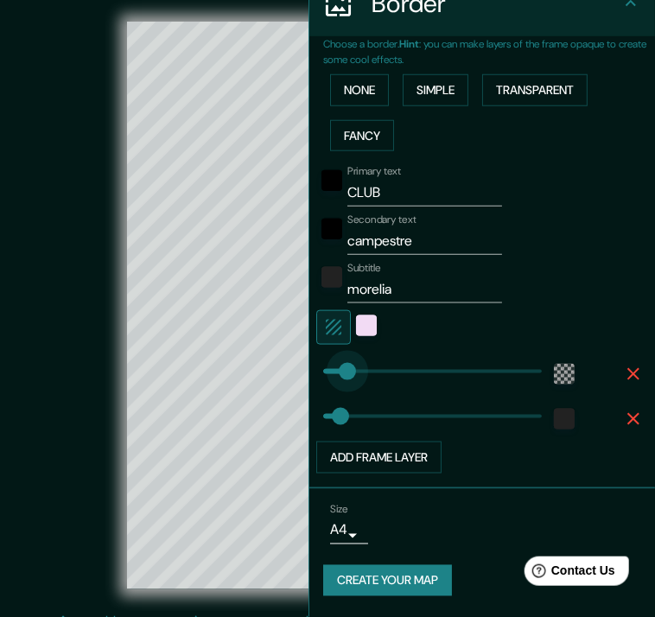
drag, startPoint x: 416, startPoint y: 355, endPoint x: 335, endPoint y: 359, distance: 81.4
drag, startPoint x: 333, startPoint y: 354, endPoint x: 398, endPoint y: 359, distance: 65.1
drag, startPoint x: 400, startPoint y: 356, endPoint x: 411, endPoint y: 358, distance: 11.4
drag, startPoint x: 329, startPoint y: 406, endPoint x: 359, endPoint y: 412, distance: 30.2
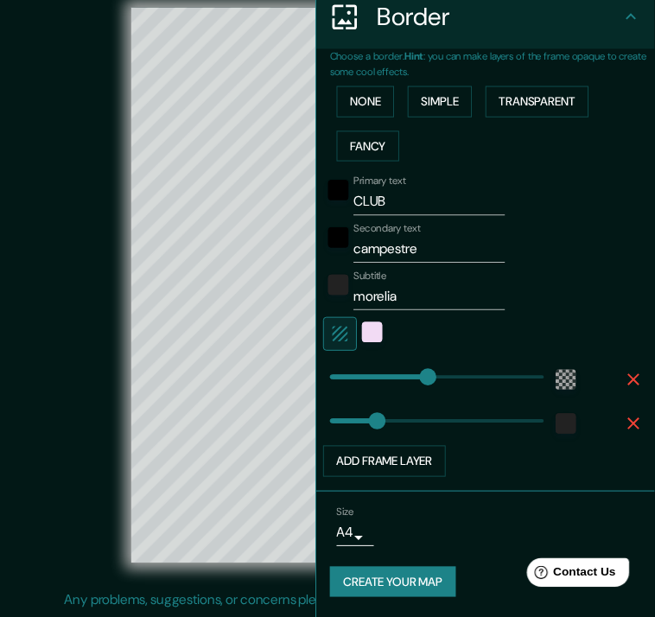
scroll to position [347, 0]
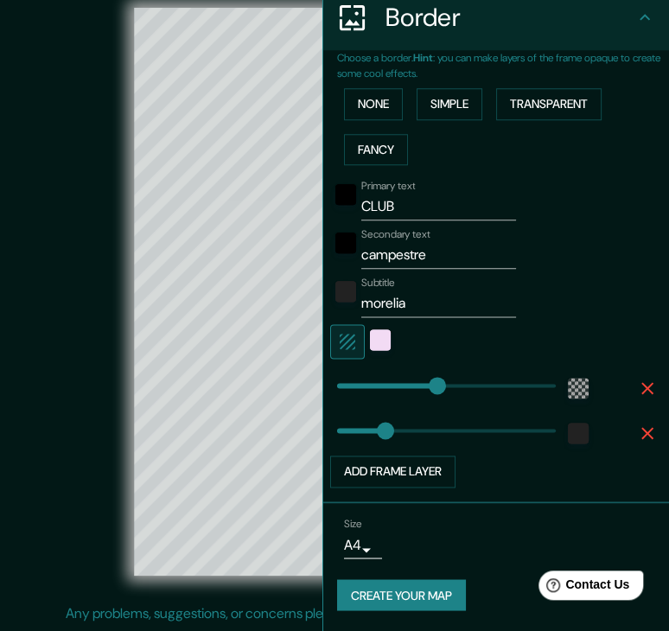
click at [336, 514] on body "Mappin Location [GEOGRAPHIC_DATA], [GEOGRAPHIC_DATA], [GEOGRAPHIC_DATA] Pins St…" at bounding box center [334, 295] width 669 height 631
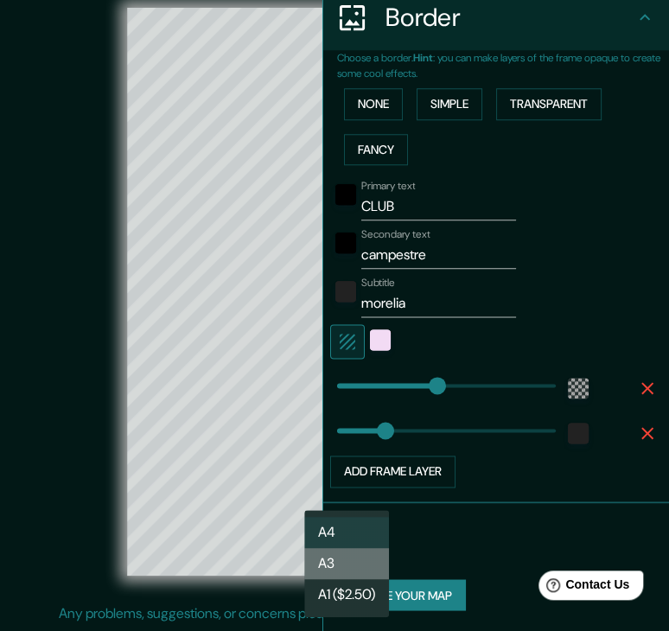
click at [345, 567] on li "A3" at bounding box center [346, 563] width 85 height 31
click at [343, 527] on body "Mappin Location [GEOGRAPHIC_DATA], [GEOGRAPHIC_DATA], [GEOGRAPHIC_DATA] Pins St…" at bounding box center [334, 295] width 669 height 631
click at [337, 527] on li "A4" at bounding box center [346, 532] width 85 height 31
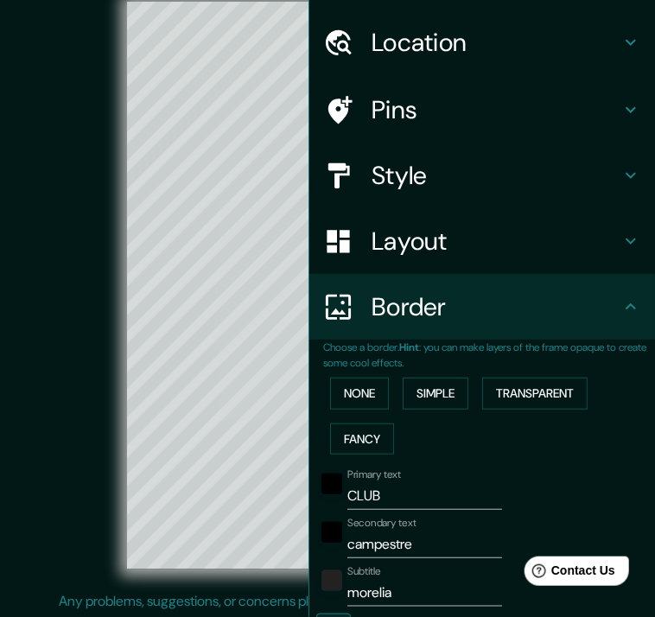
scroll to position [0, 0]
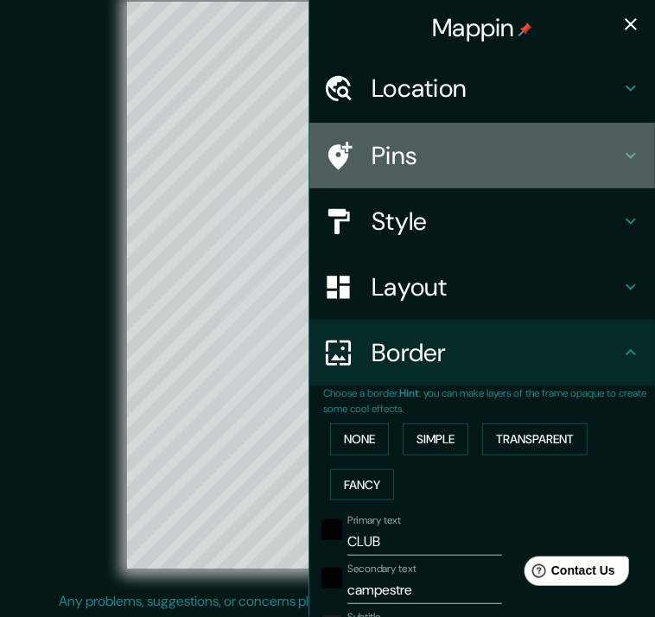
click at [404, 154] on h4 "Pins" at bounding box center [496, 155] width 249 height 31
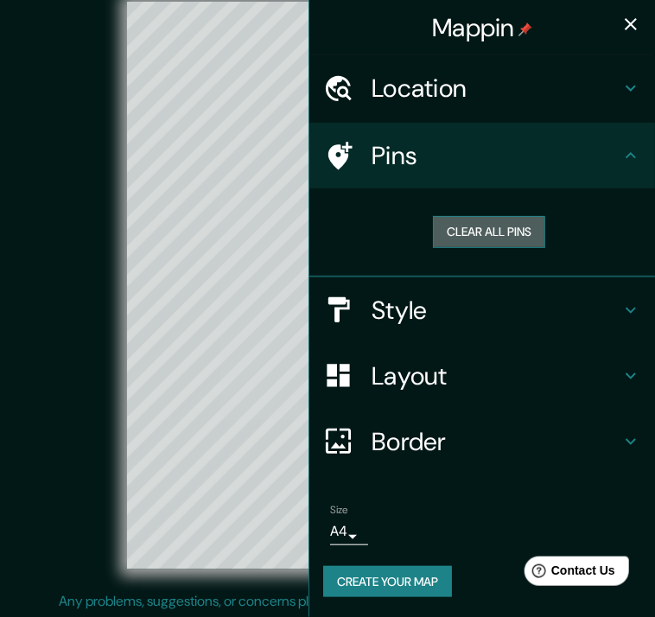
click at [484, 221] on button "Clear all pins" at bounding box center [489, 232] width 112 height 32
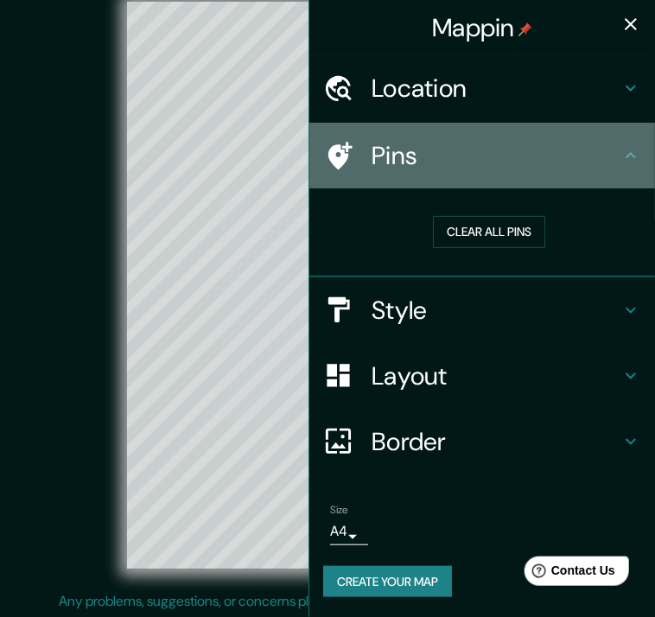
click at [630, 157] on icon at bounding box center [631, 155] width 21 height 21
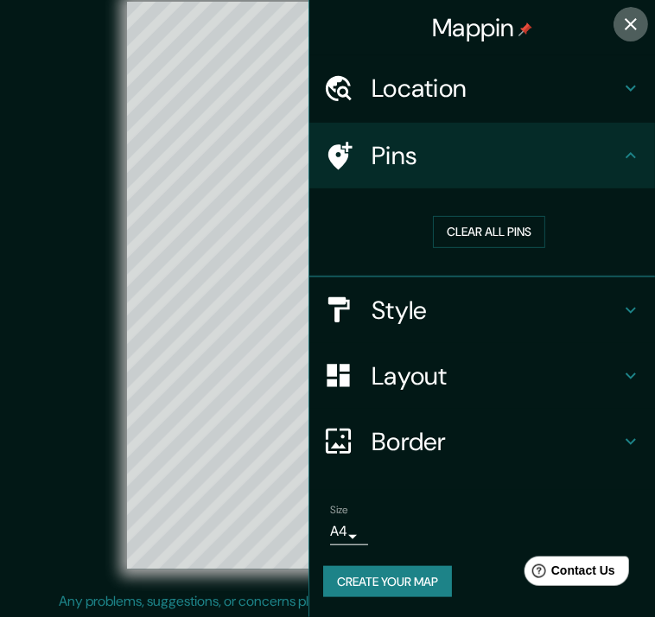
click at [632, 25] on icon "button" at bounding box center [631, 24] width 12 height 12
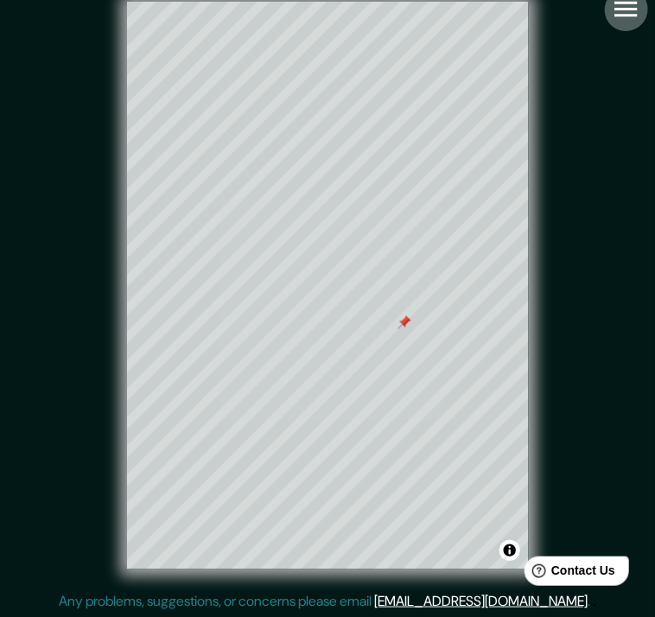
click at [623, 1] on icon "button" at bounding box center [626, 9] width 30 height 30
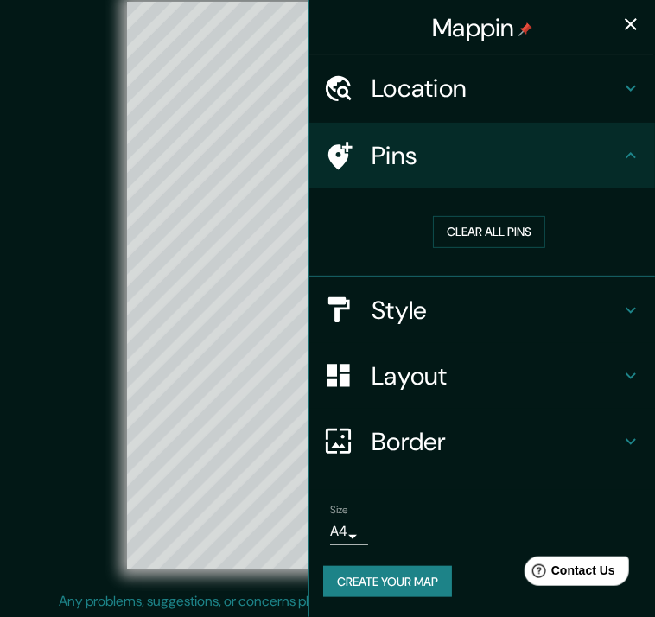
scroll to position [33, 0]
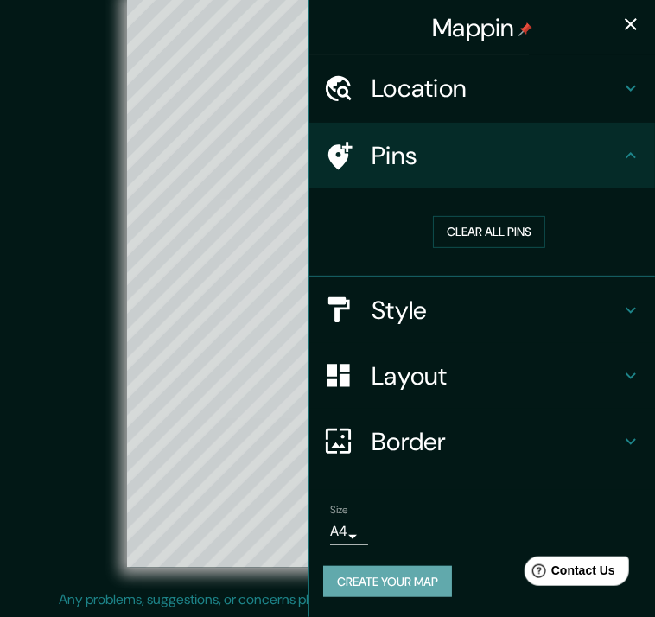
click at [399, 574] on button "Create your map" at bounding box center [387, 582] width 129 height 32
